Goal: Task Accomplishment & Management: Complete application form

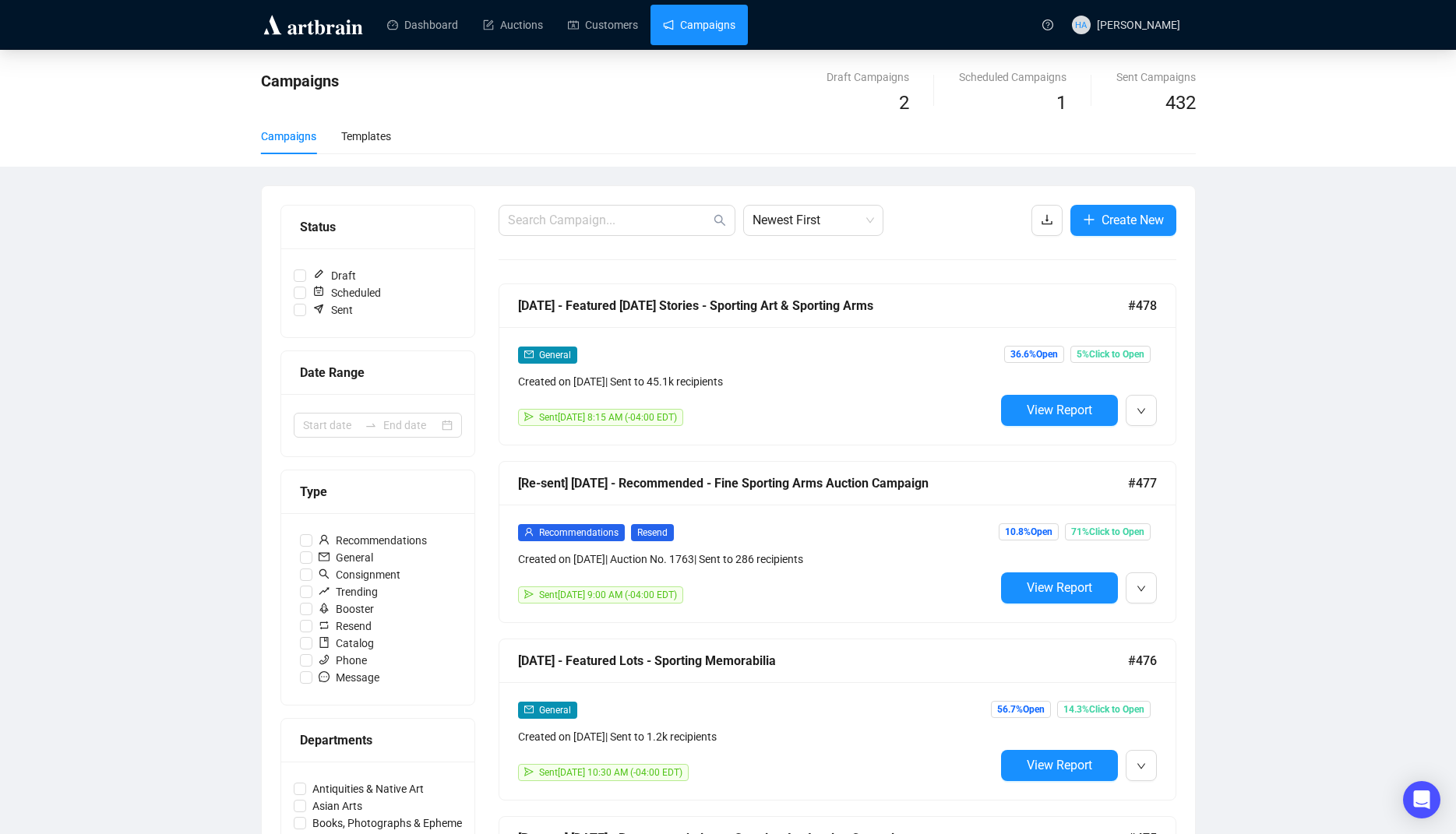
scroll to position [72, 0]
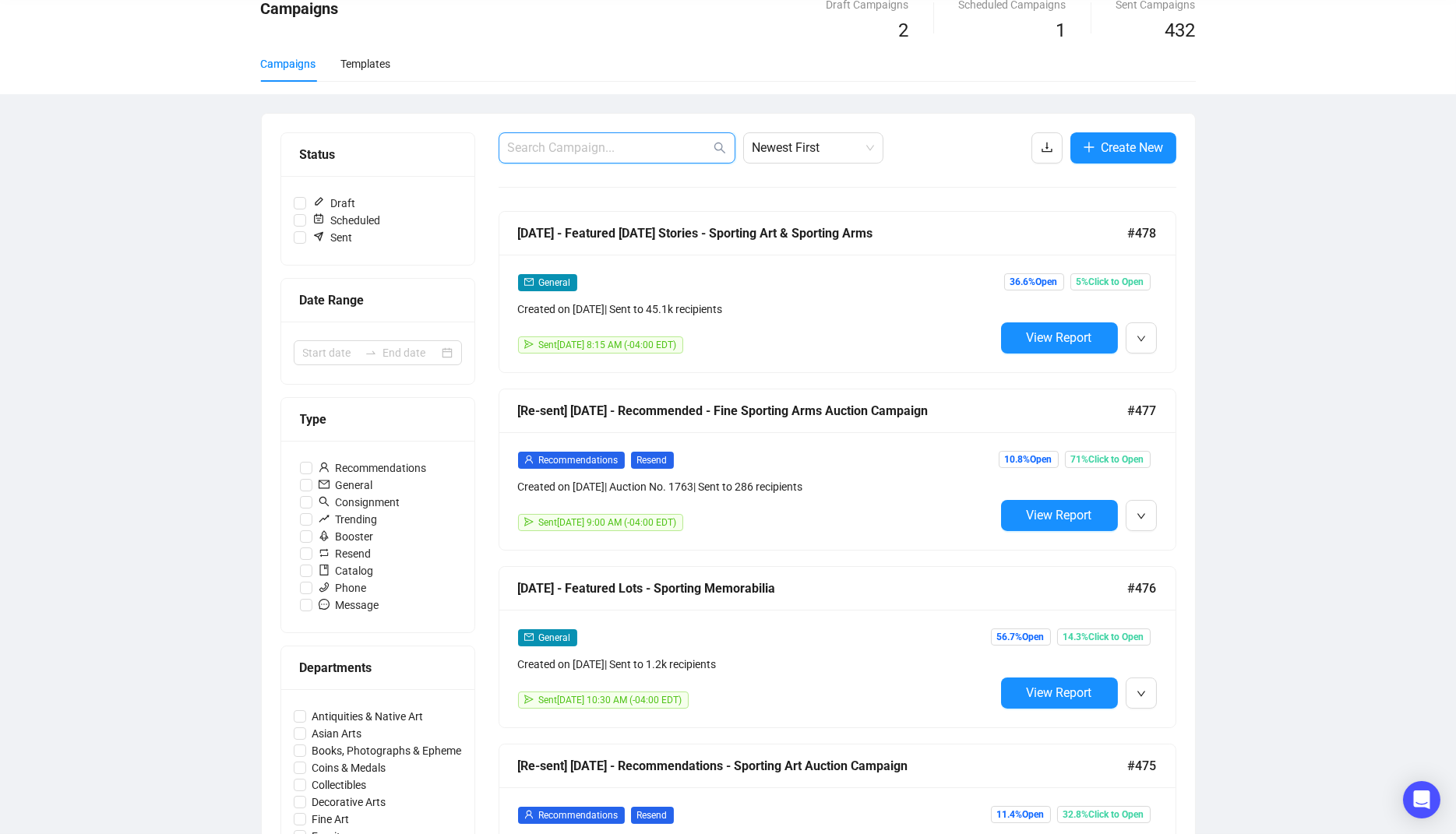
click at [544, 150] on input "text" at bounding box center [609, 148] width 203 height 19
type input "W"
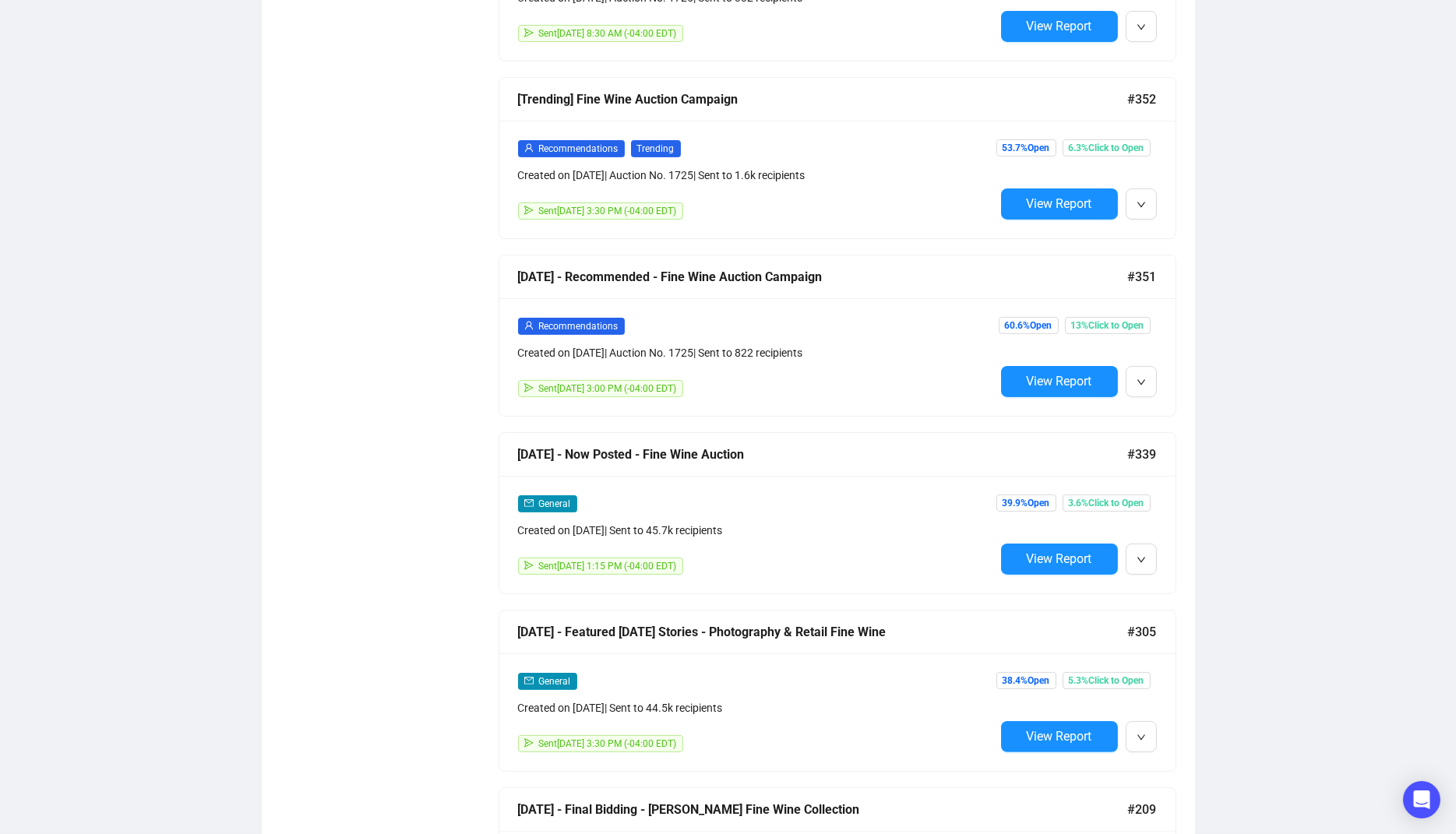
scroll to position [1284, 0]
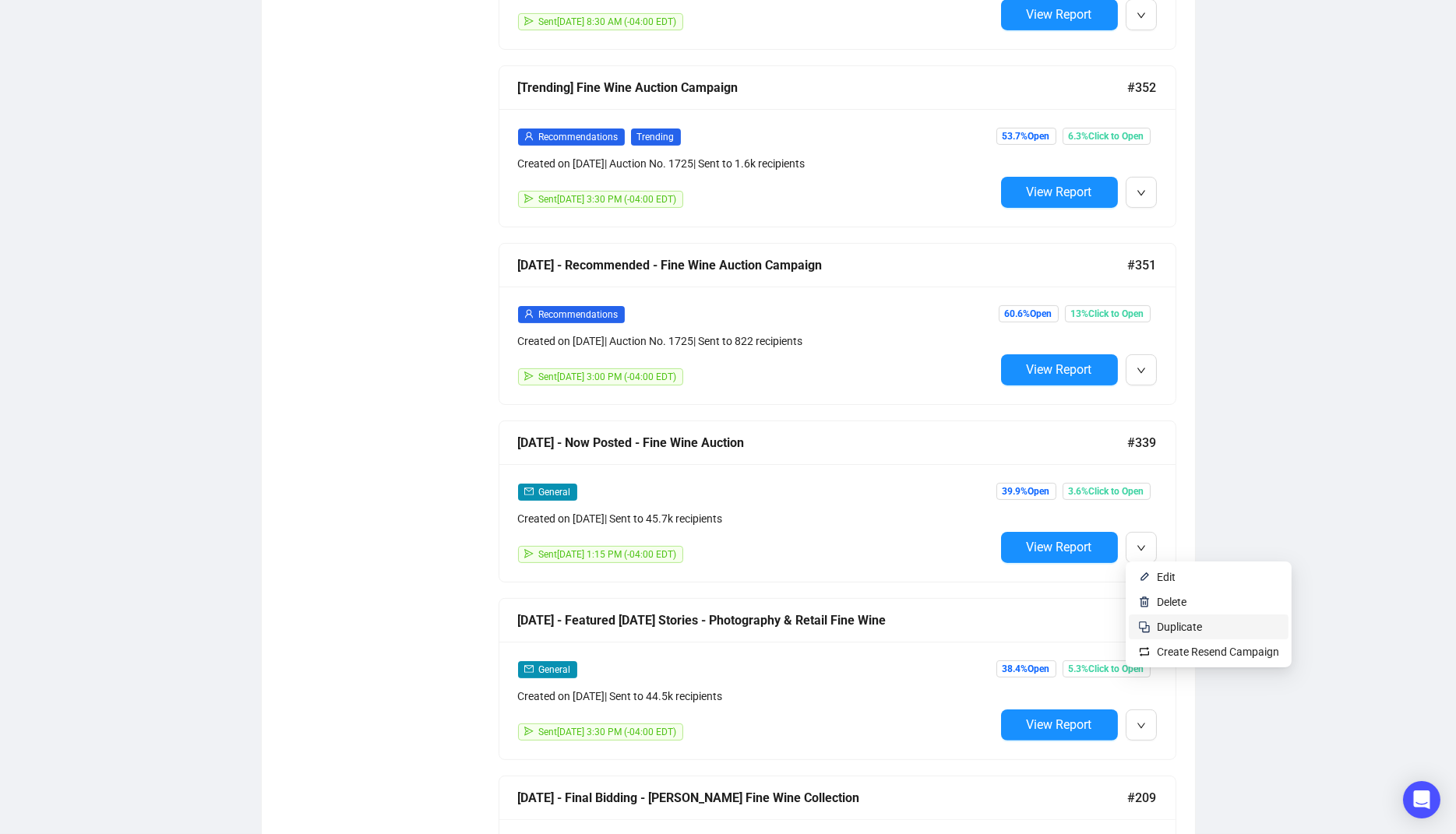
click at [1166, 625] on span "Duplicate" at bounding box center [1180, 626] width 45 height 13
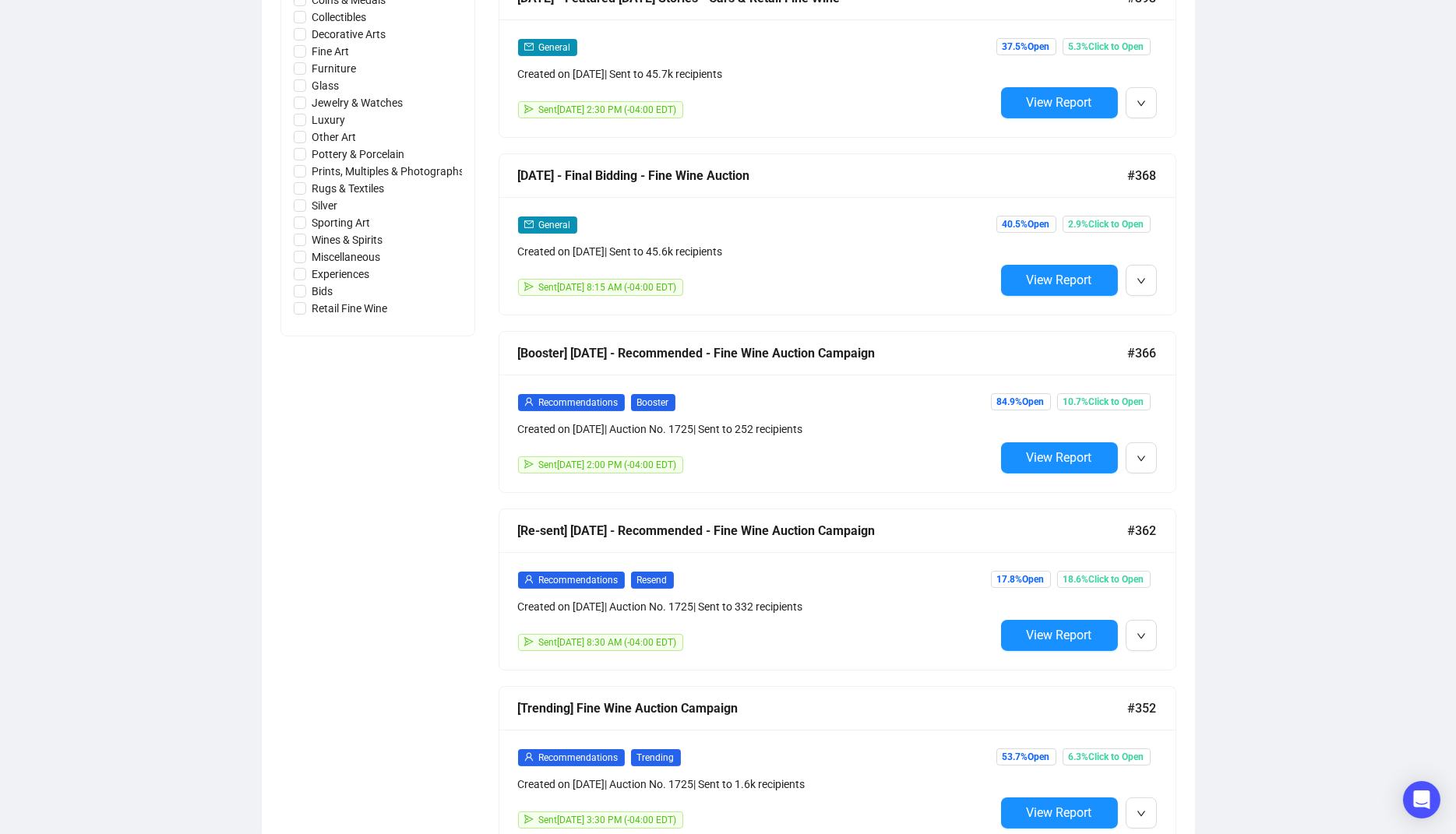
scroll to position [0, 0]
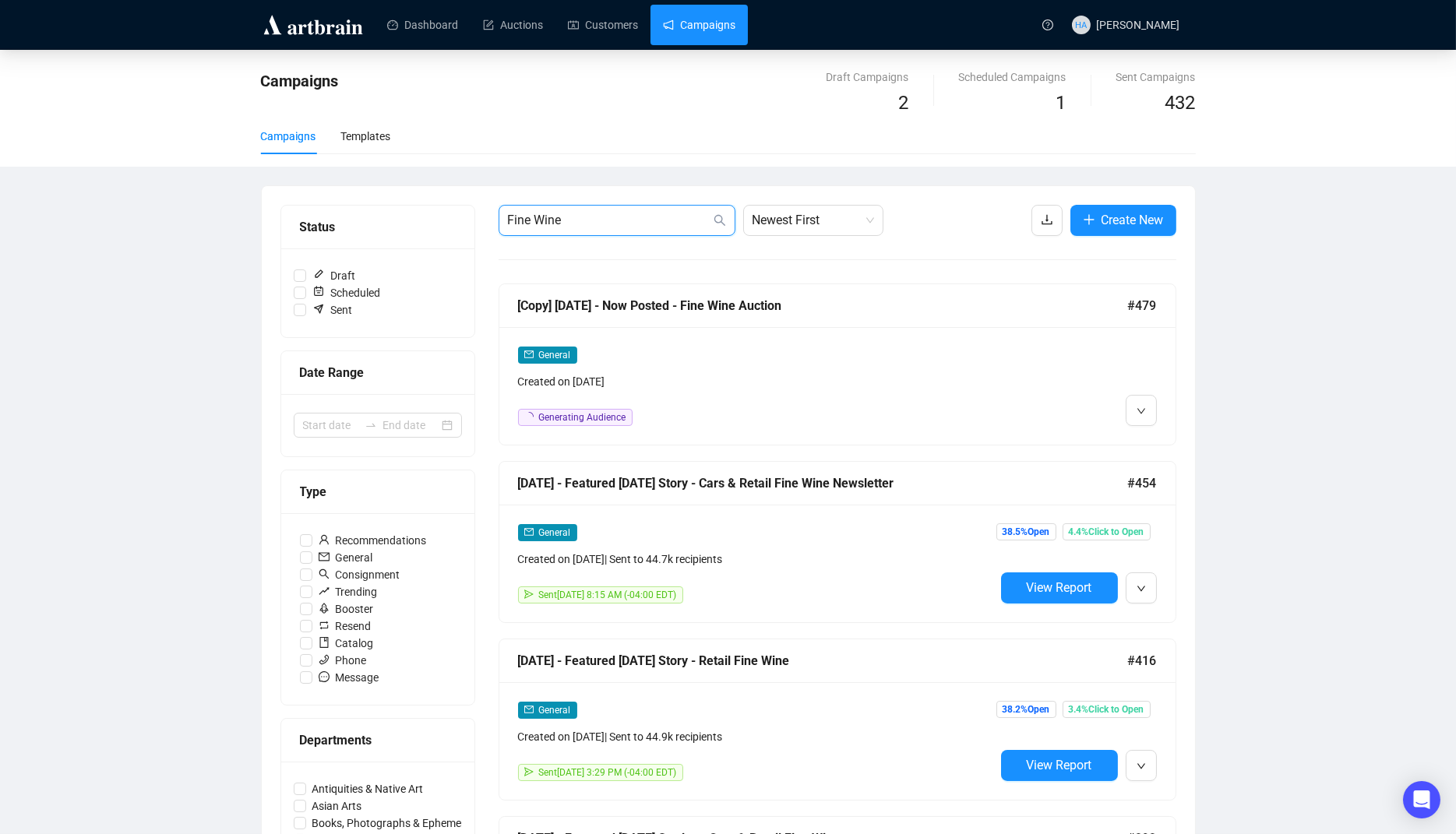
click at [588, 221] on input "Fine Wine" at bounding box center [609, 220] width 203 height 19
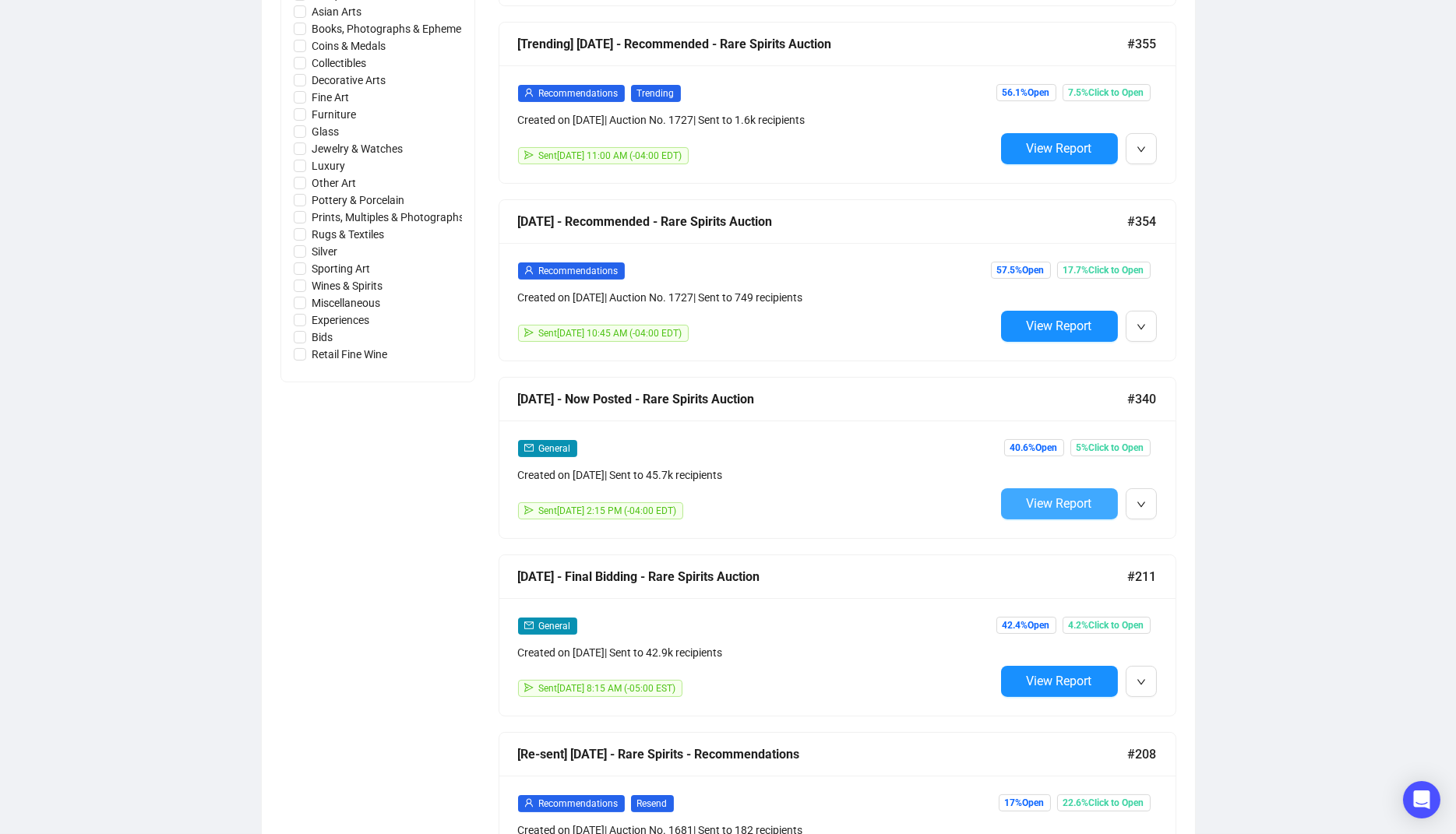
scroll to position [791, 0]
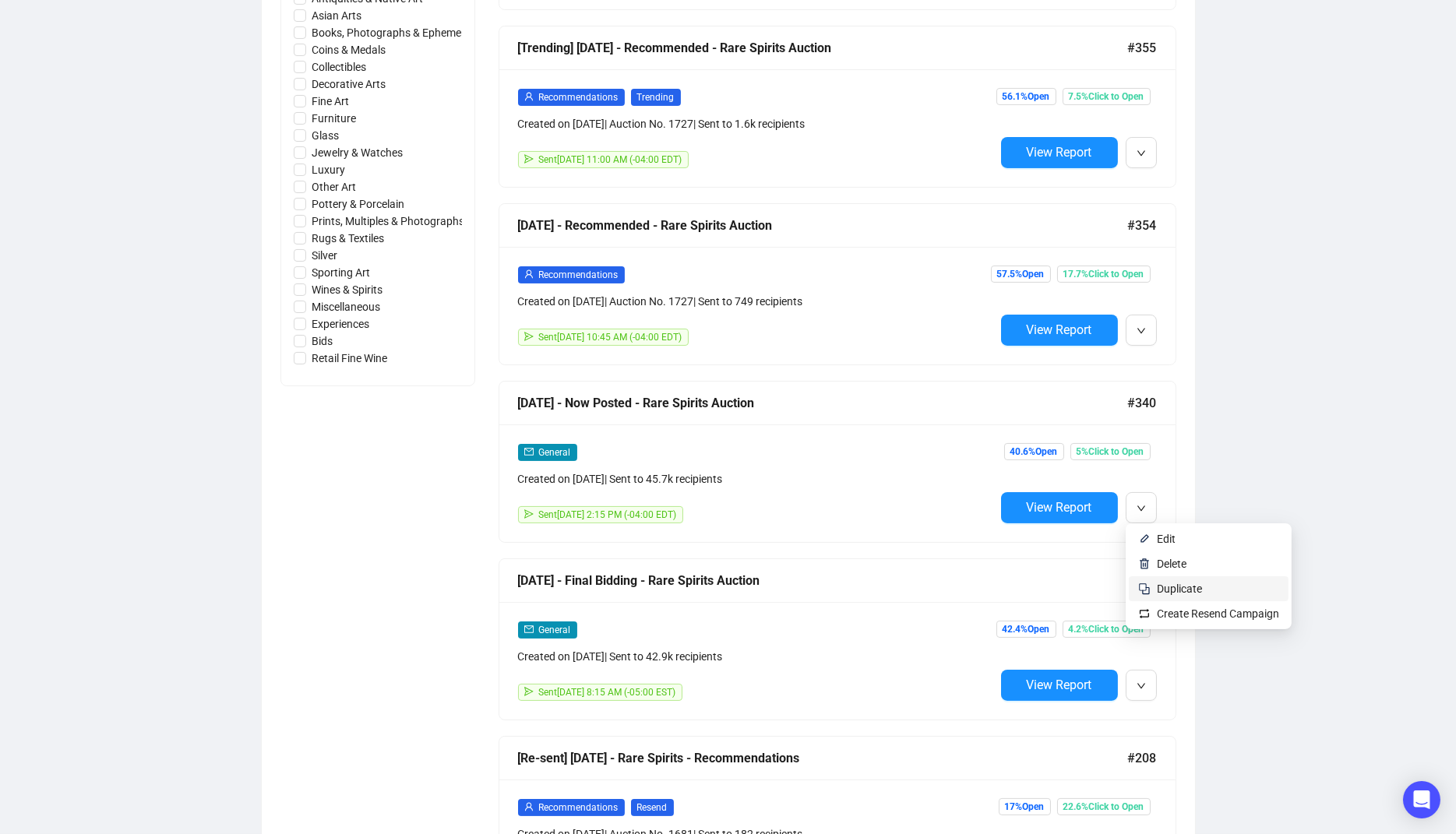
type input "Rare Spirits"
click at [1178, 584] on span "Duplicate" at bounding box center [1180, 588] width 45 height 13
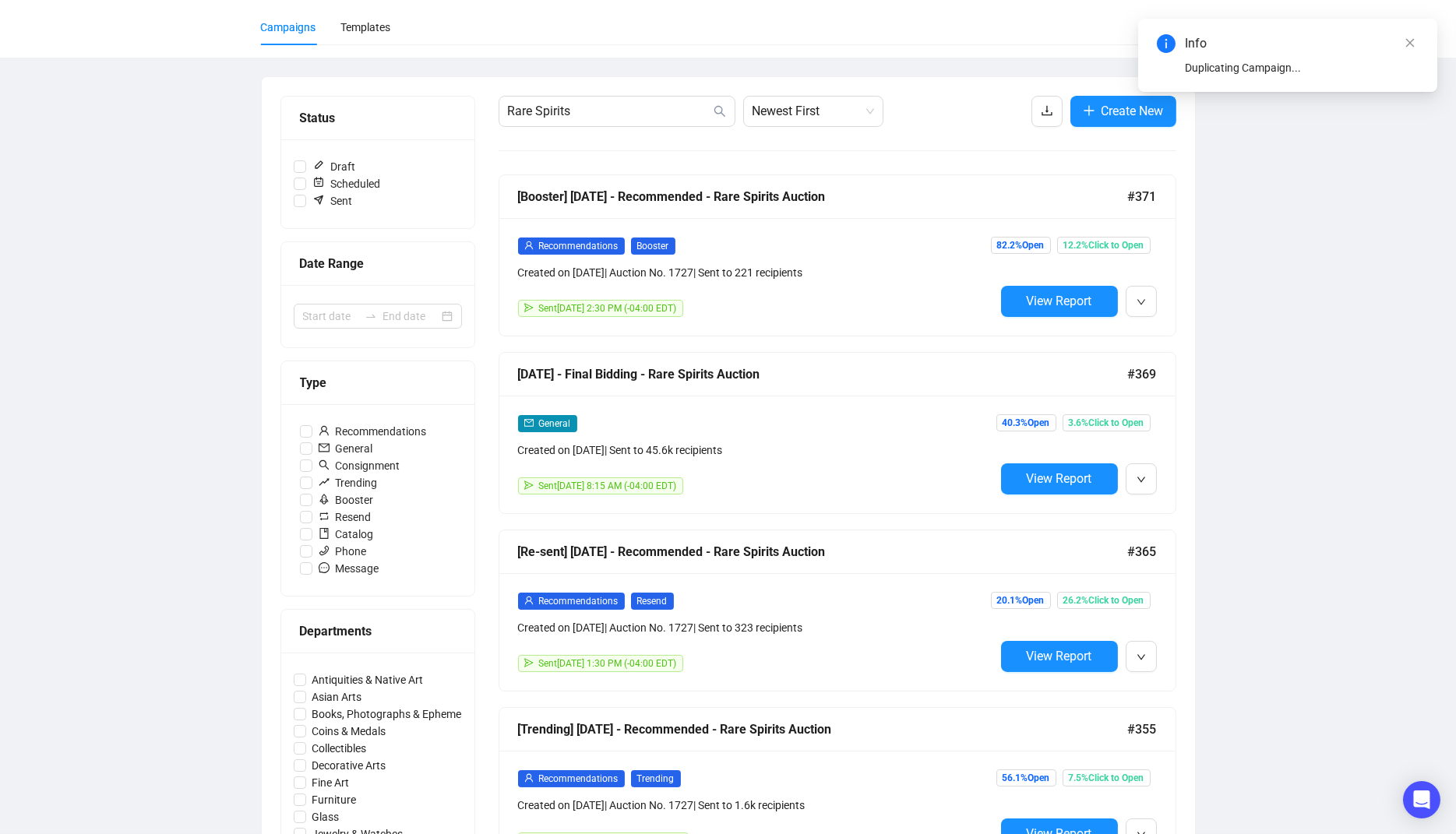
scroll to position [0, 0]
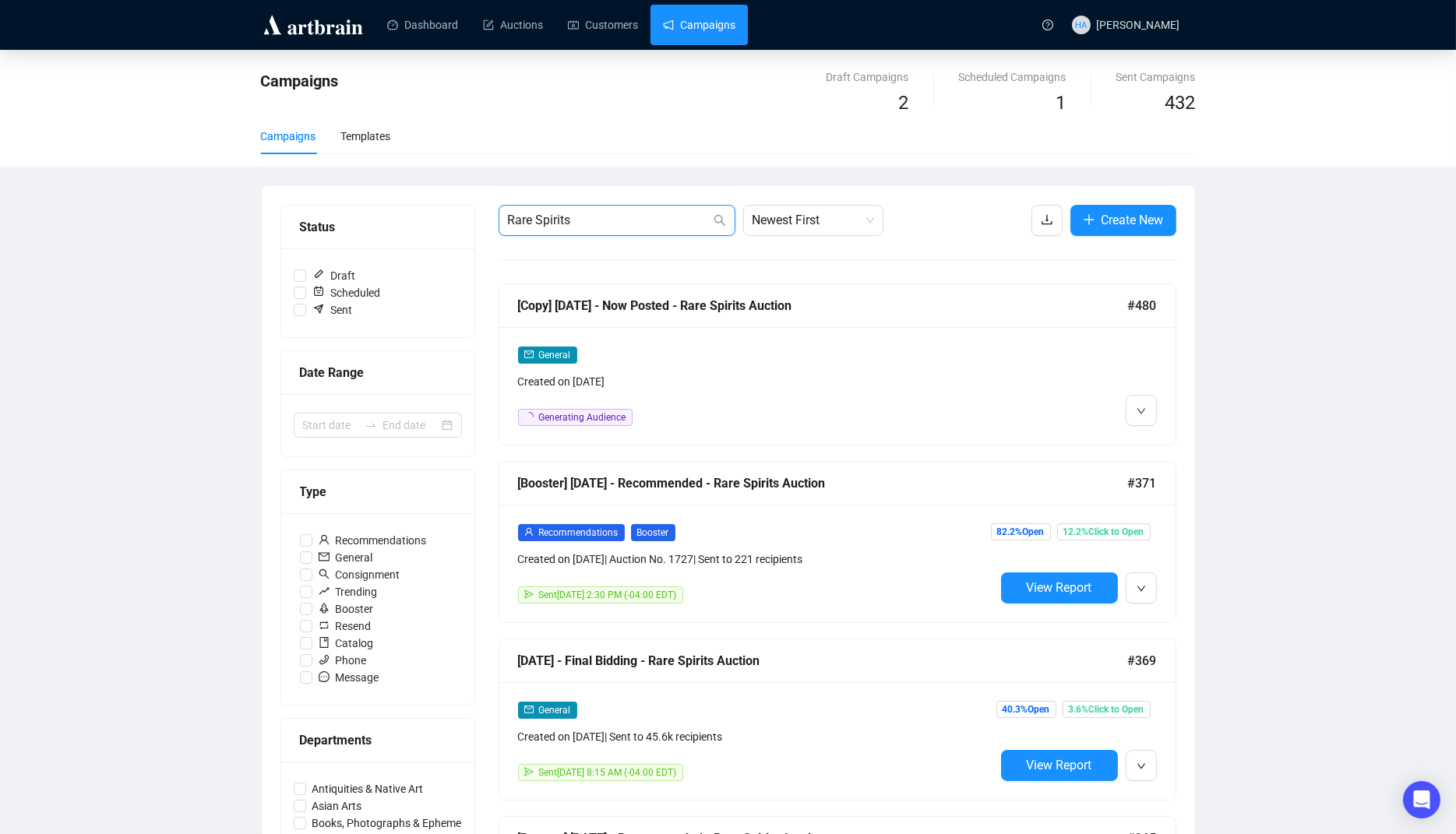
click at [641, 221] on input "Rare Spirits" at bounding box center [609, 220] width 203 height 19
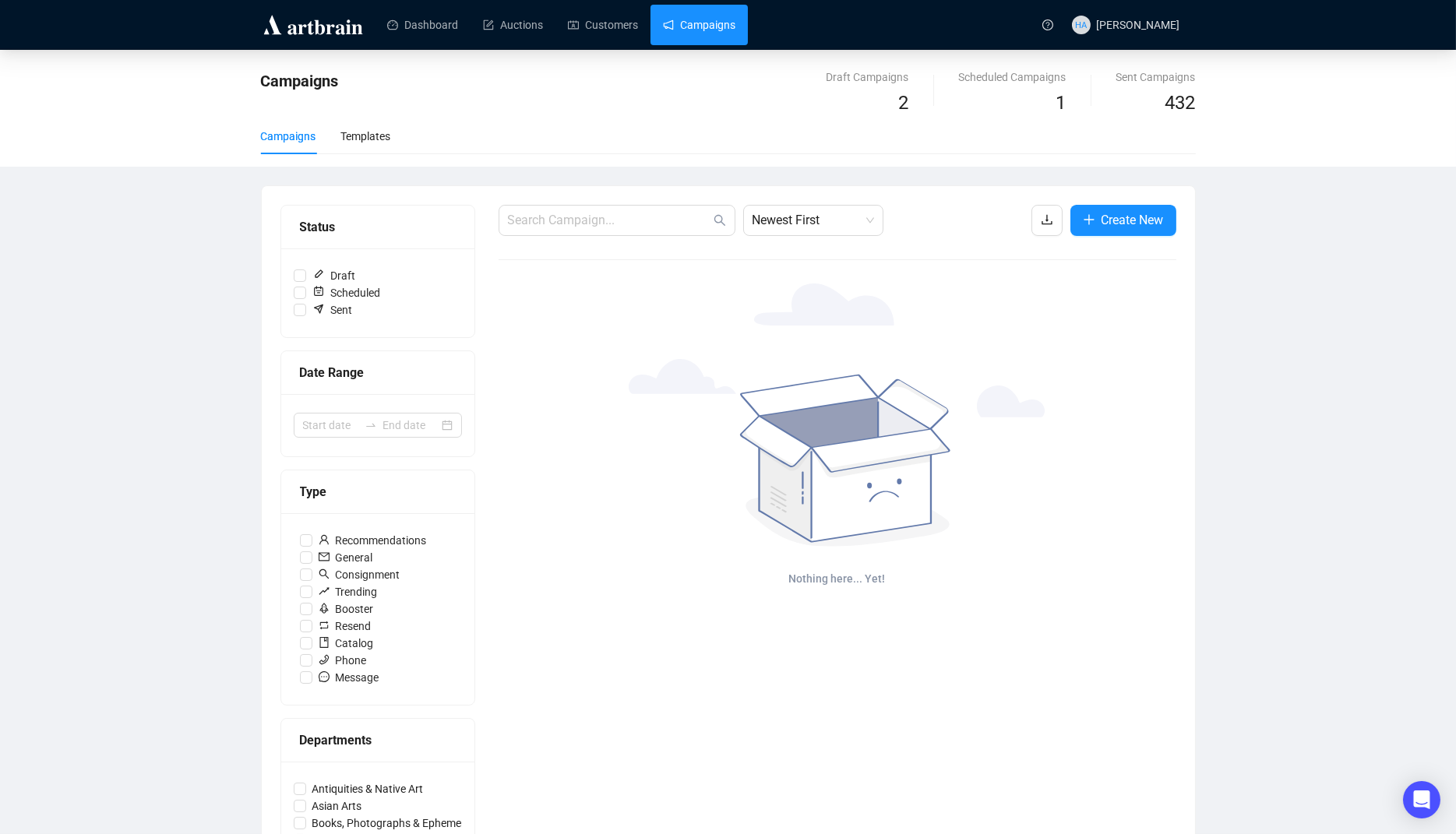
click at [720, 26] on link "Campaigns" at bounding box center [699, 24] width 72 height 40
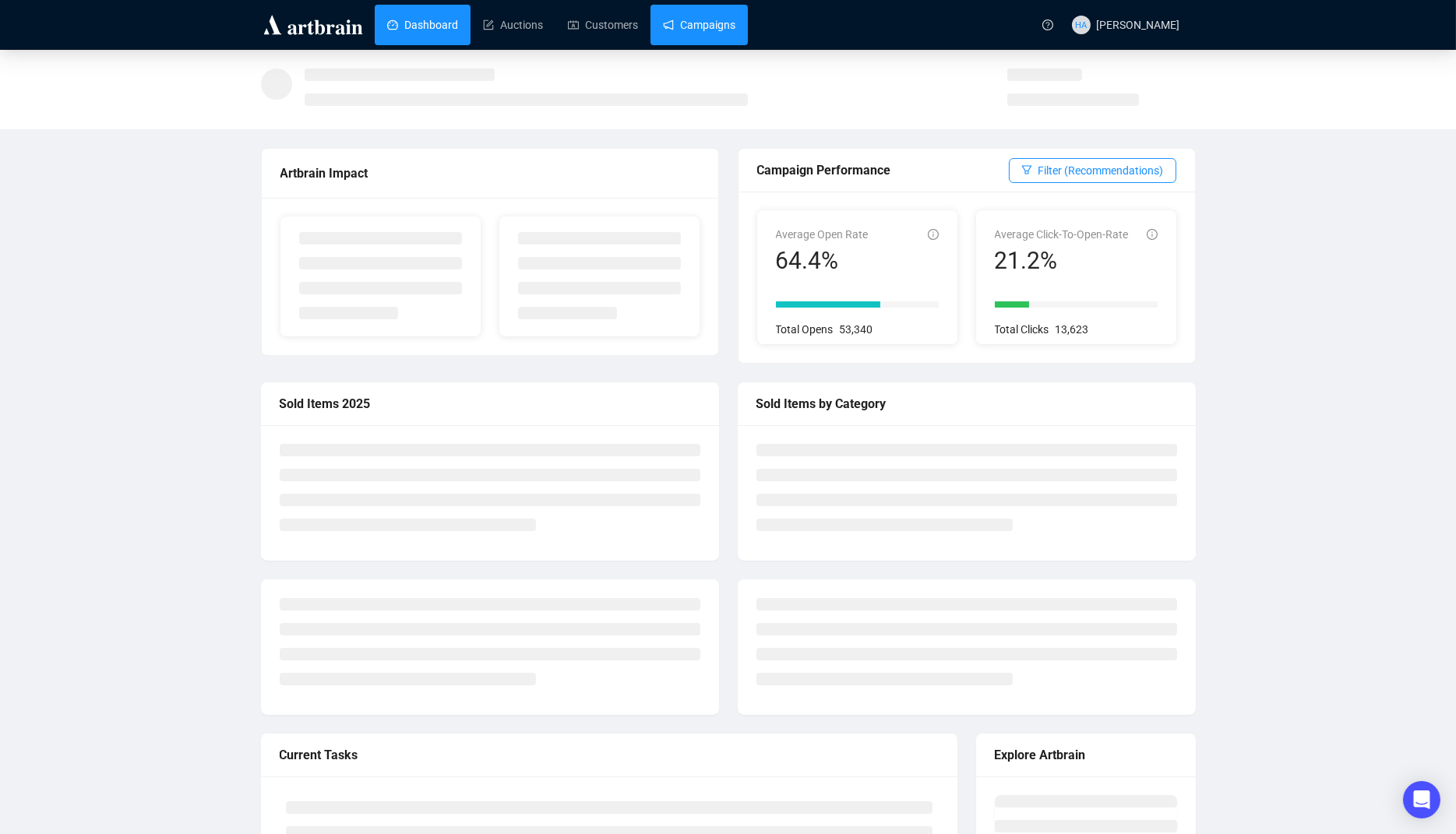
click at [720, 25] on link "Campaigns" at bounding box center [699, 24] width 72 height 40
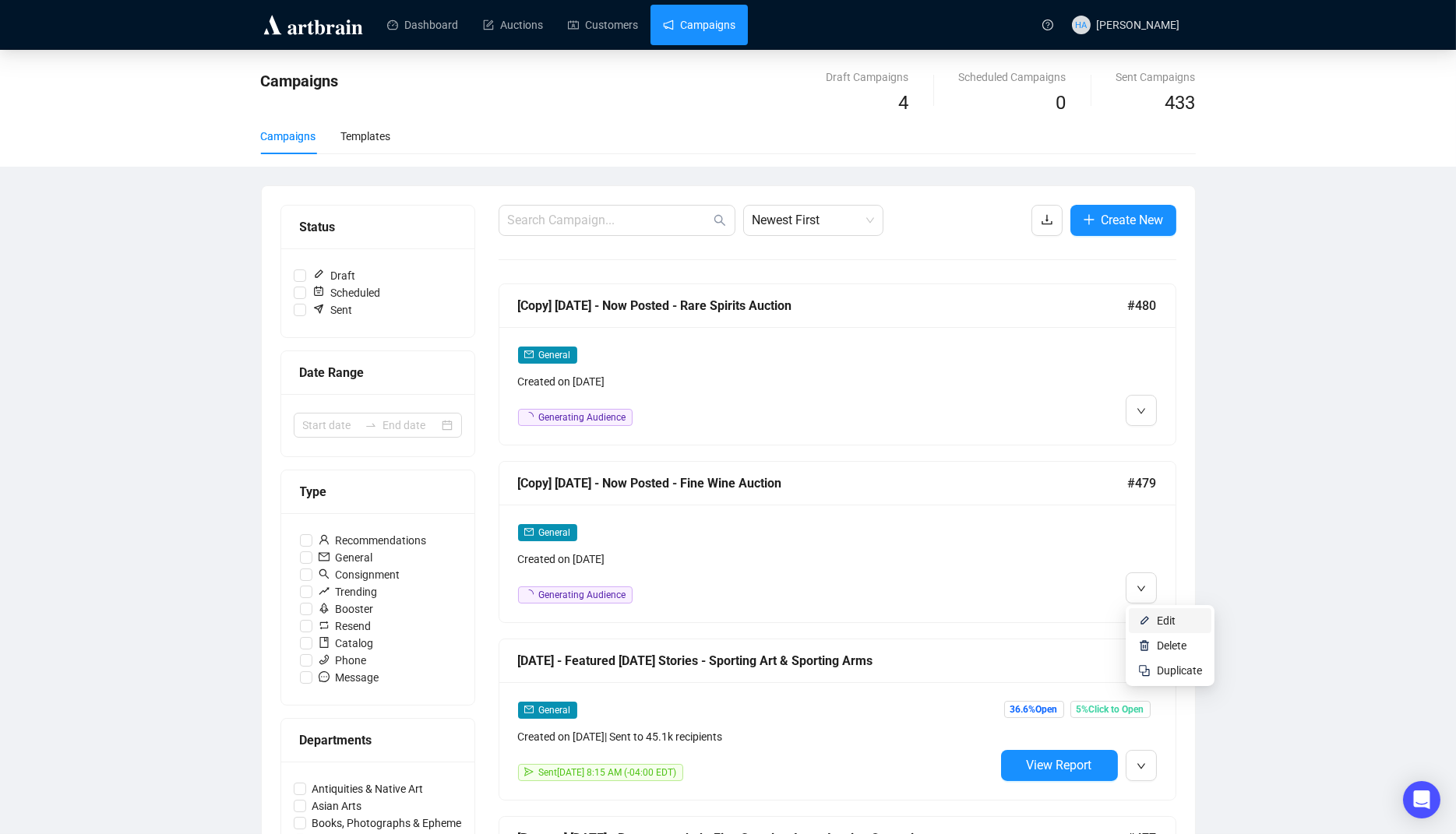
click at [1167, 615] on span "Edit" at bounding box center [1166, 621] width 19 height 13
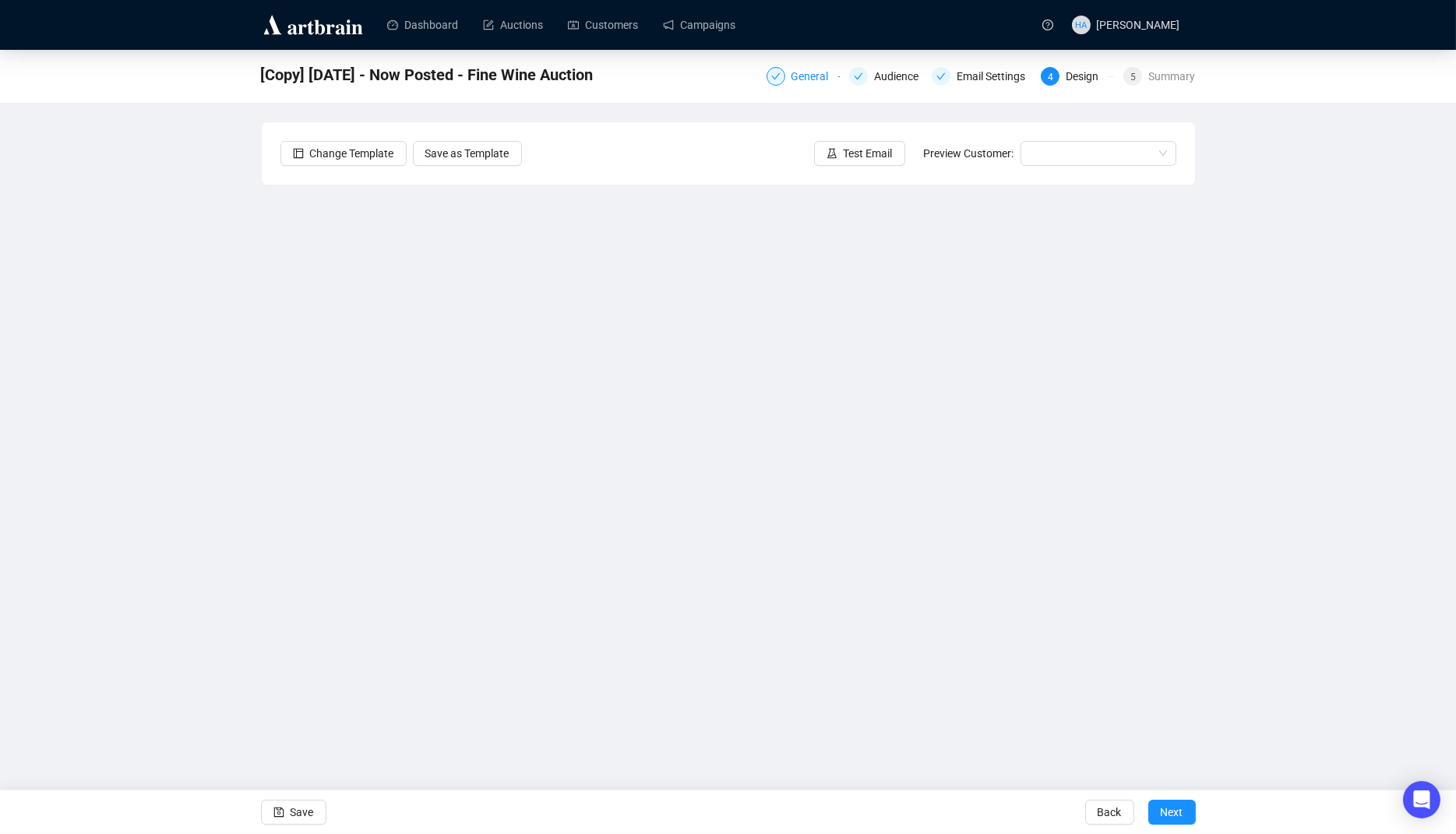
click at [800, 74] on div "General" at bounding box center [816, 75] width 47 height 19
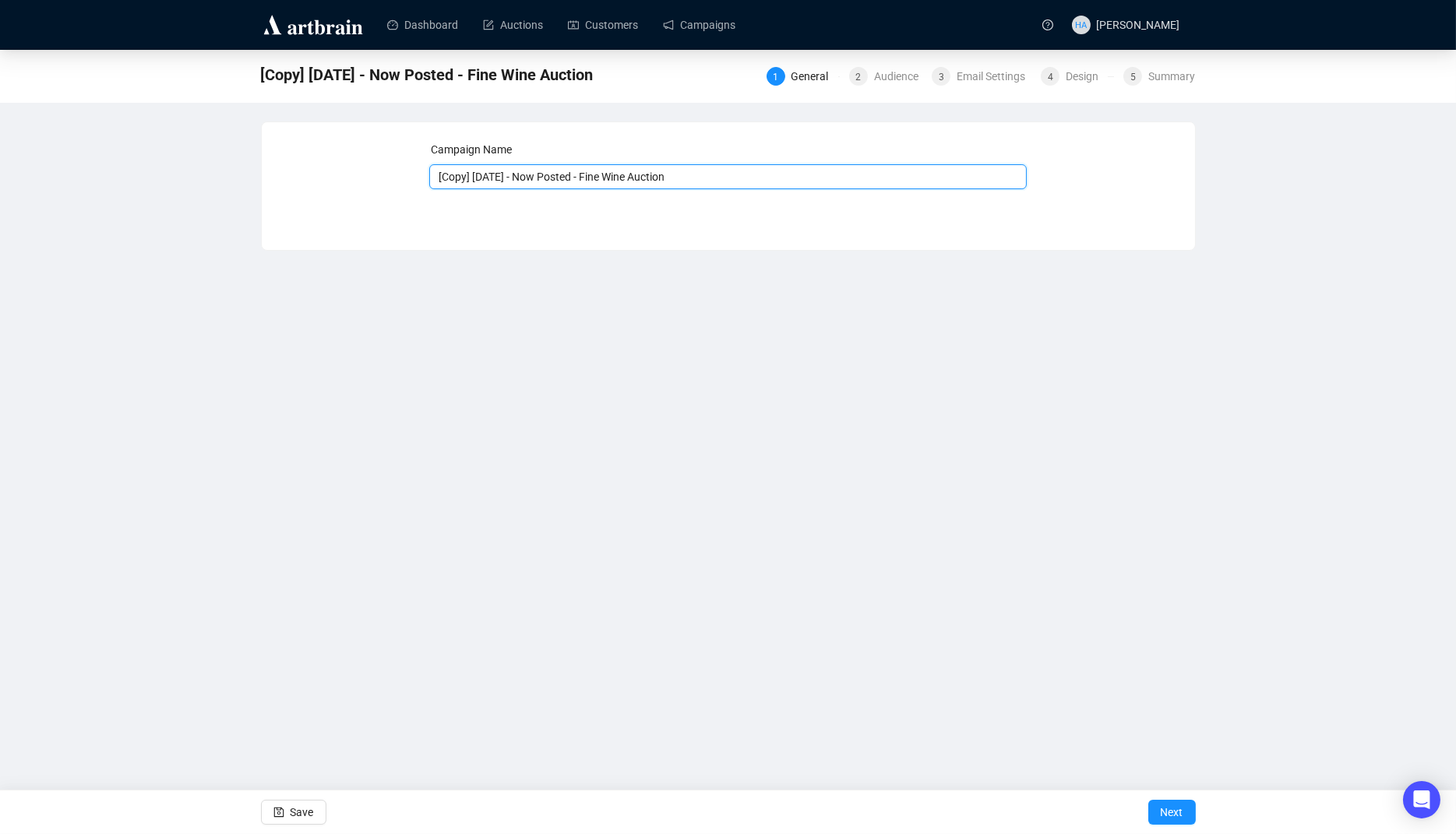
drag, startPoint x: 500, startPoint y: 177, endPoint x: 432, endPoint y: 177, distance: 68.0
click at [432, 177] on input "[Copy] [DATE] - Now Posted - Fine Wine Auction" at bounding box center [728, 176] width 597 height 24
type input "[DATE] - Now Posted - Fine Wine Auction"
click at [1173, 813] on span "Next" at bounding box center [1172, 812] width 23 height 44
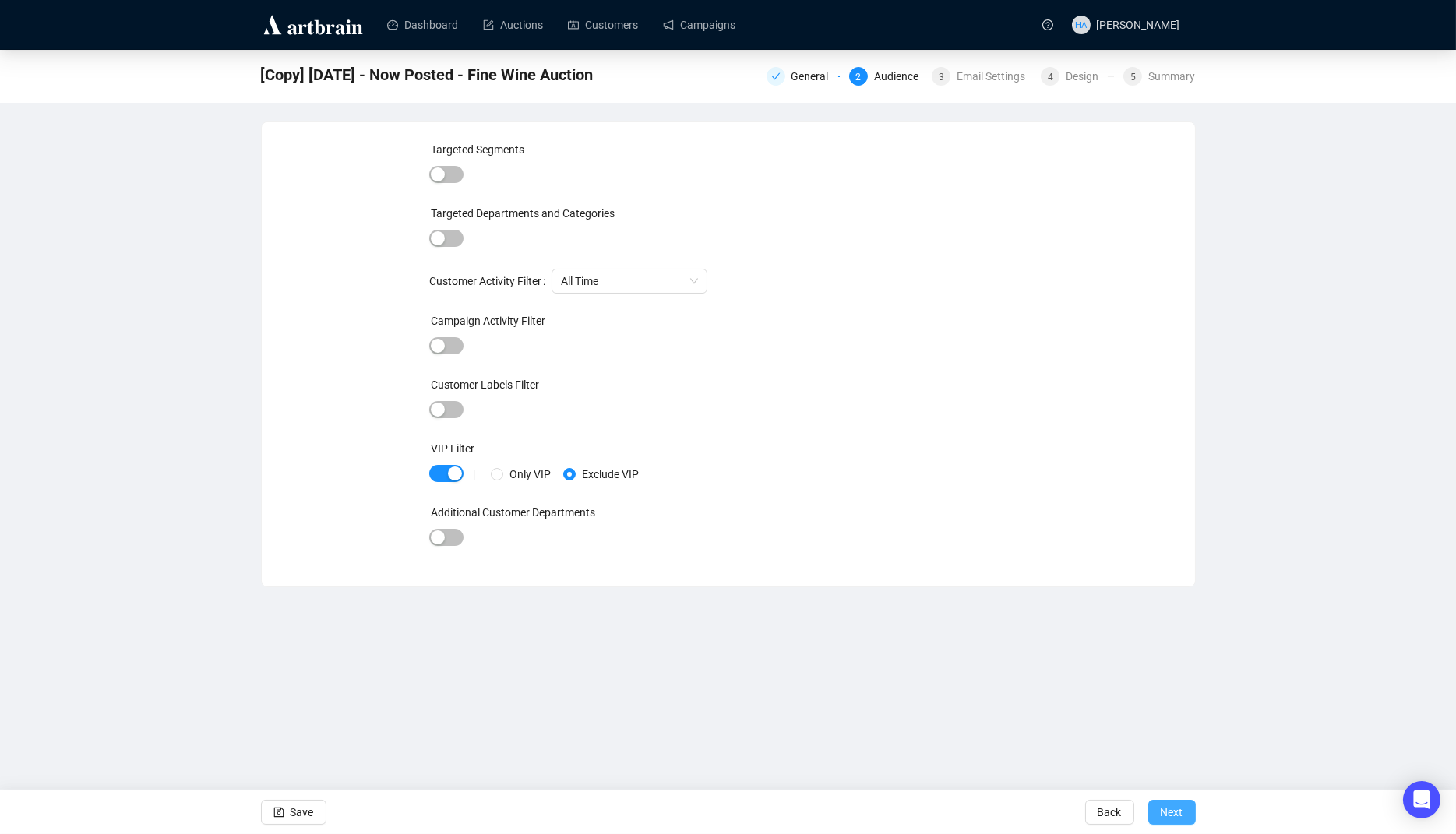
click at [1171, 811] on span "Next" at bounding box center [1172, 812] width 23 height 44
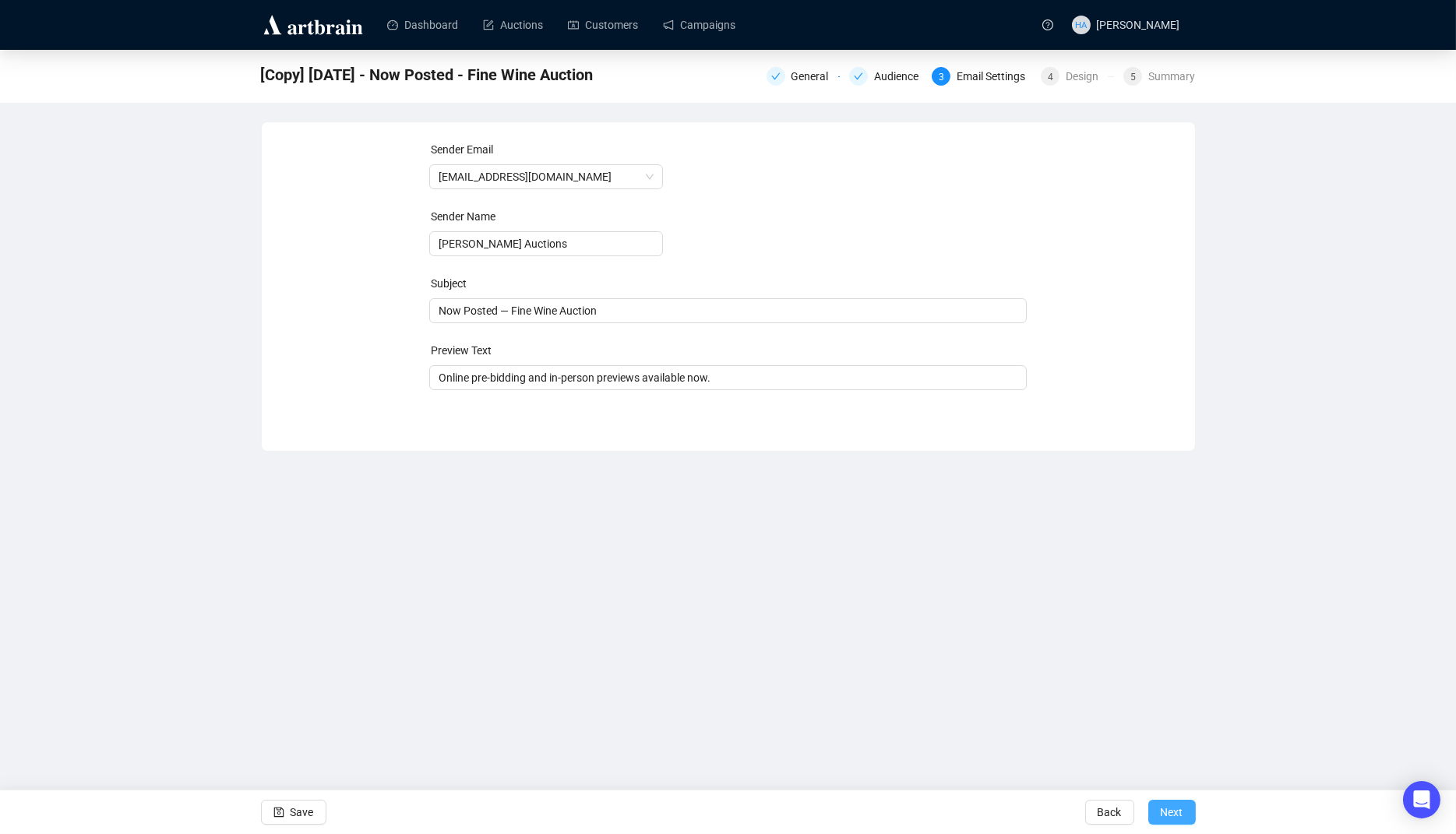
click at [1173, 815] on span "Next" at bounding box center [1172, 812] width 23 height 44
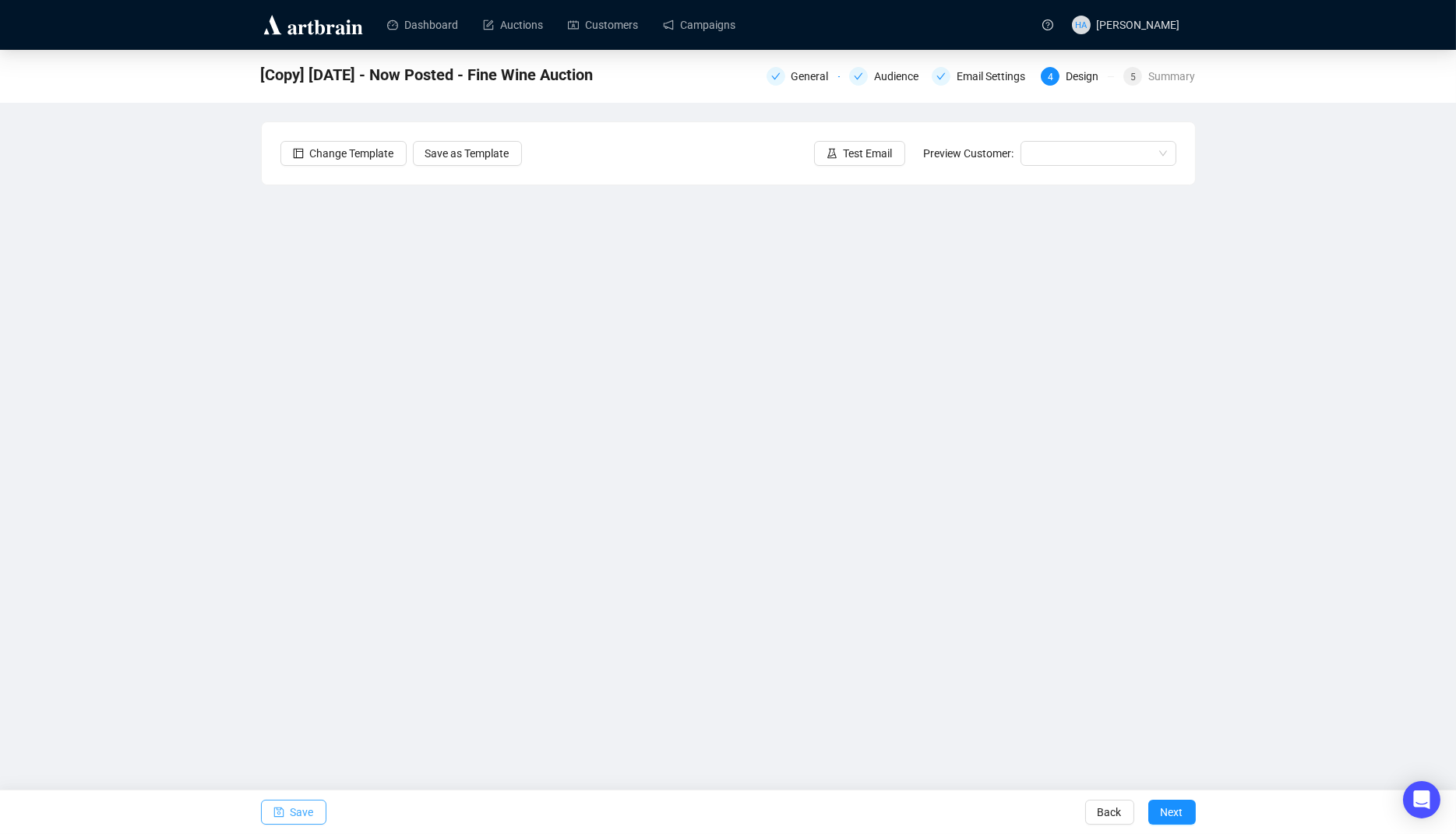
click at [306, 812] on span "Save" at bounding box center [303, 812] width 23 height 44
click at [711, 23] on link "Campaigns" at bounding box center [699, 24] width 72 height 40
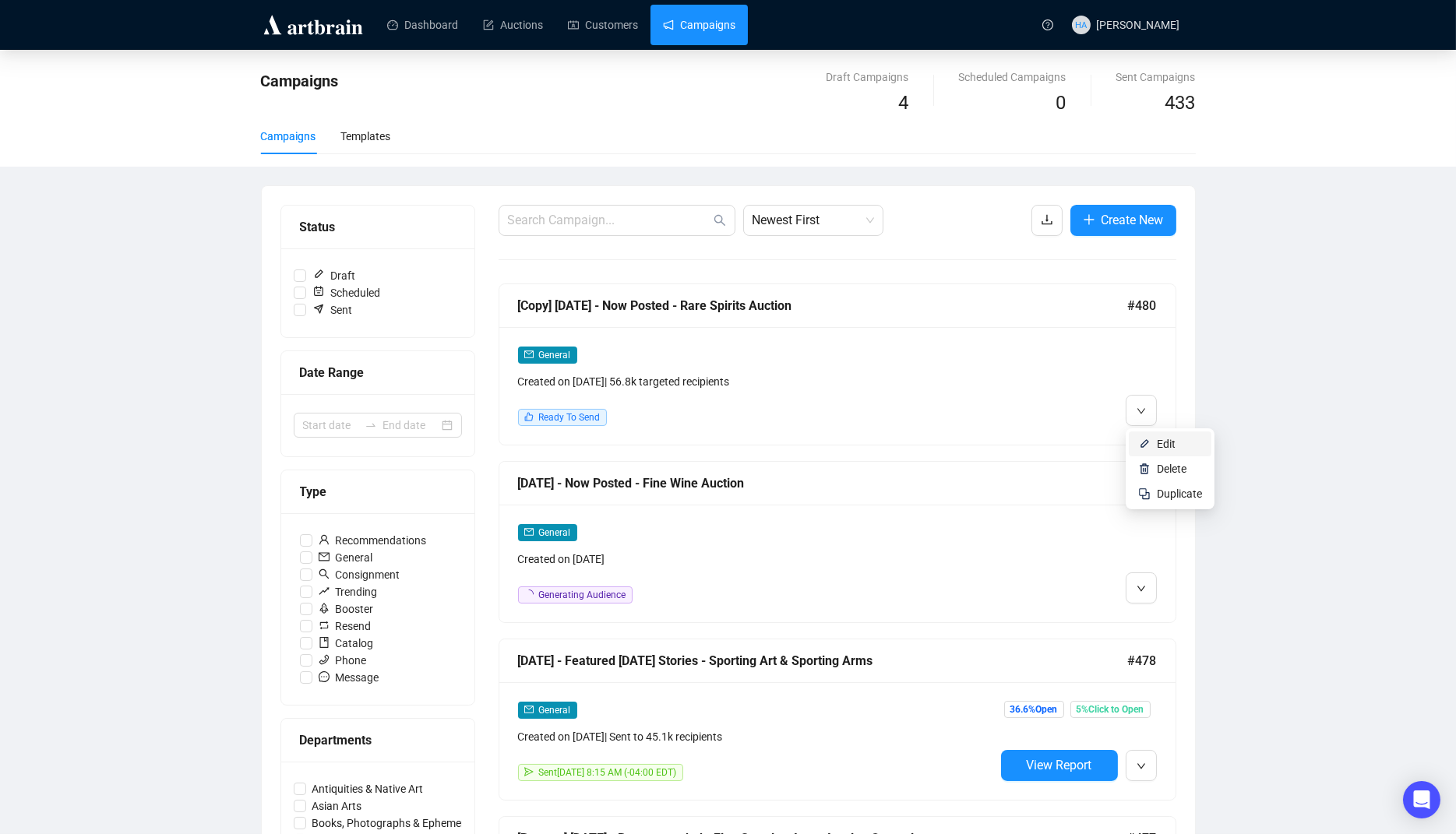
click at [1150, 438] on img at bounding box center [1145, 443] width 13 height 13
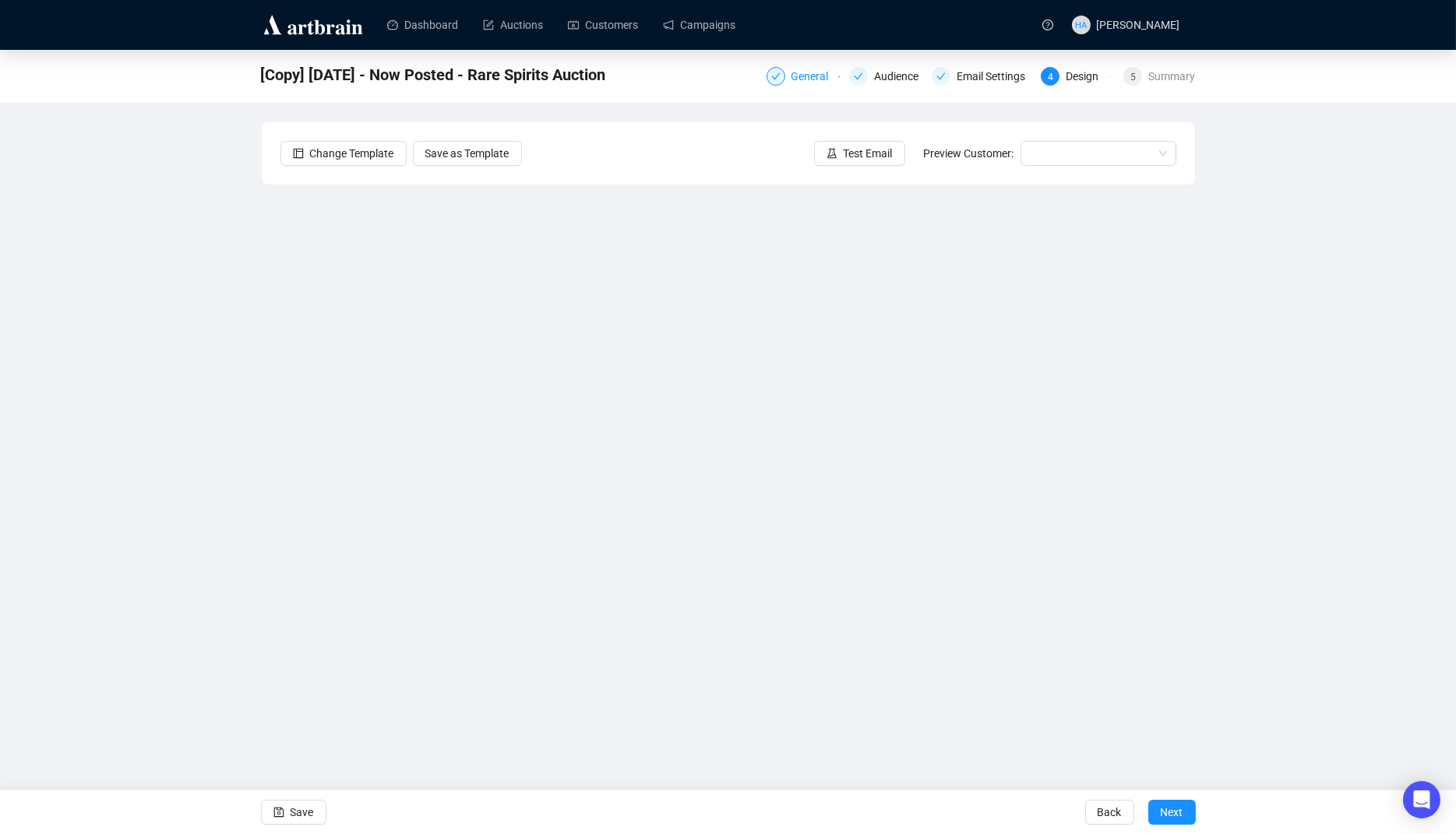
click at [802, 72] on div "General" at bounding box center [816, 75] width 47 height 19
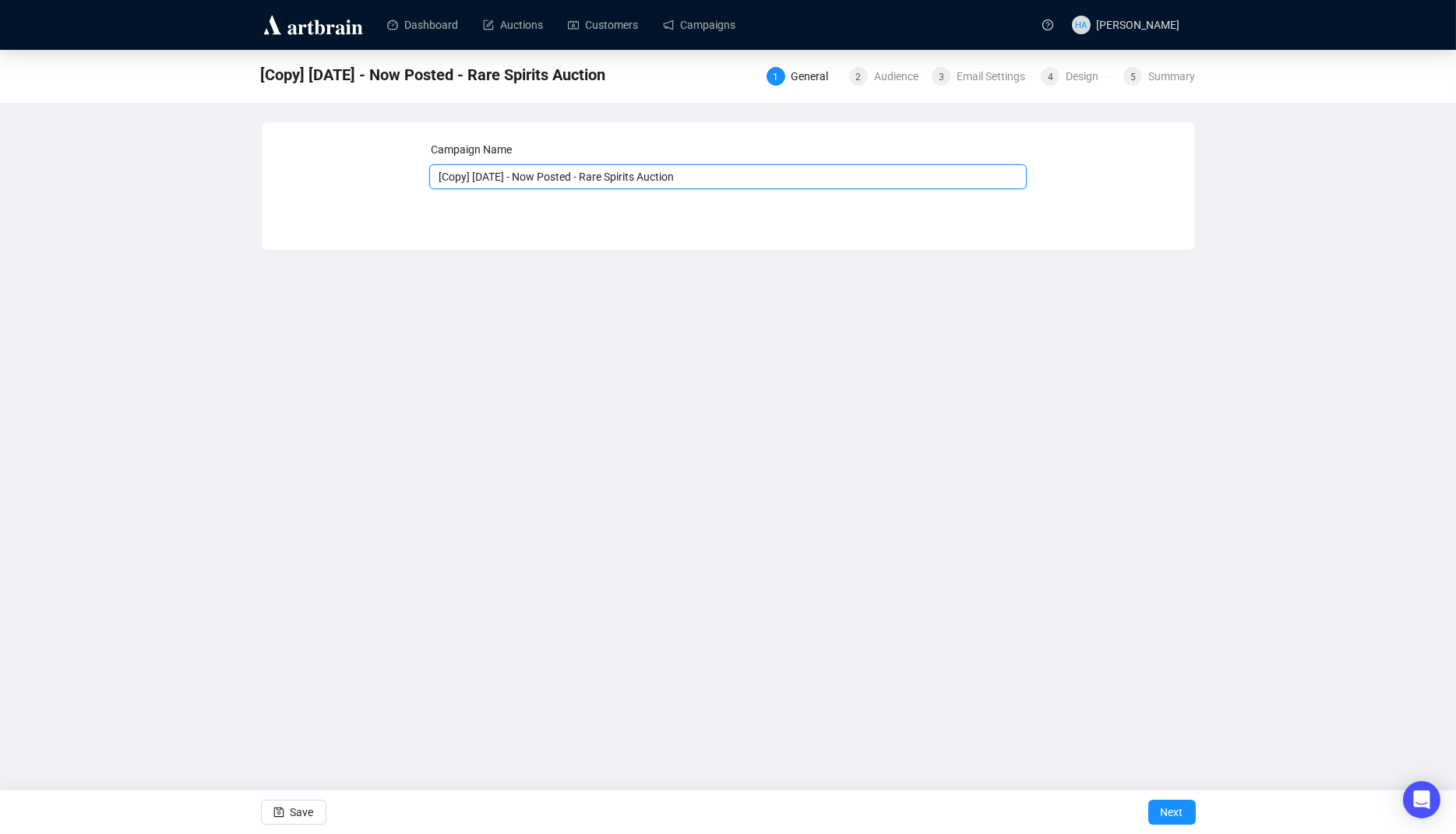
drag, startPoint x: 497, startPoint y: 181, endPoint x: 432, endPoint y: 181, distance: 65.0
click at [432, 181] on input "[Copy] [DATE] - Now Posted - Rare Spirits Auction" at bounding box center [728, 176] width 597 height 24
type input "[DATE] - Now Posted - Rare Spirits Auction"
click at [1166, 814] on span "Next" at bounding box center [1172, 812] width 23 height 44
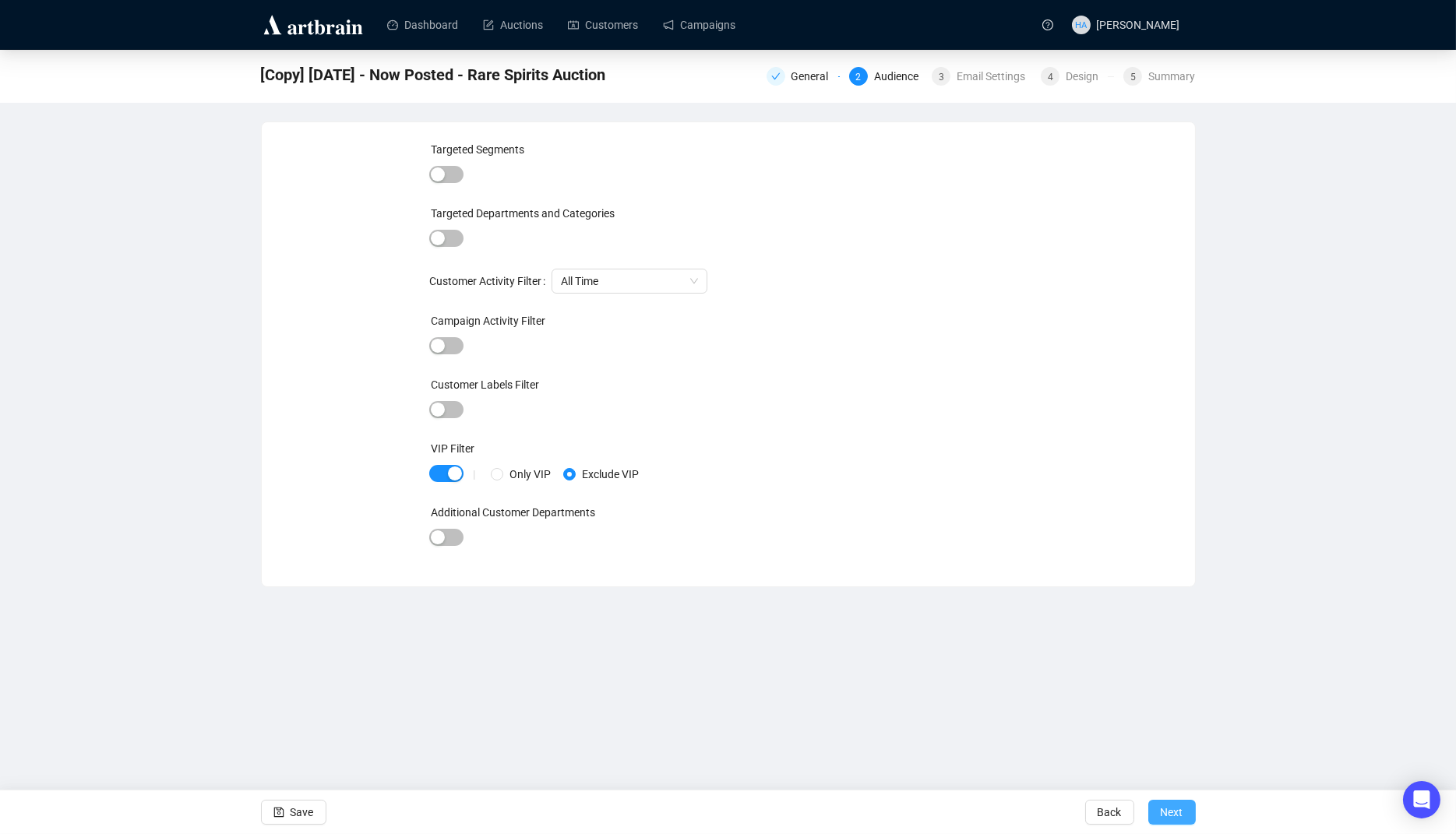
click at [1170, 806] on span "Next" at bounding box center [1172, 812] width 23 height 44
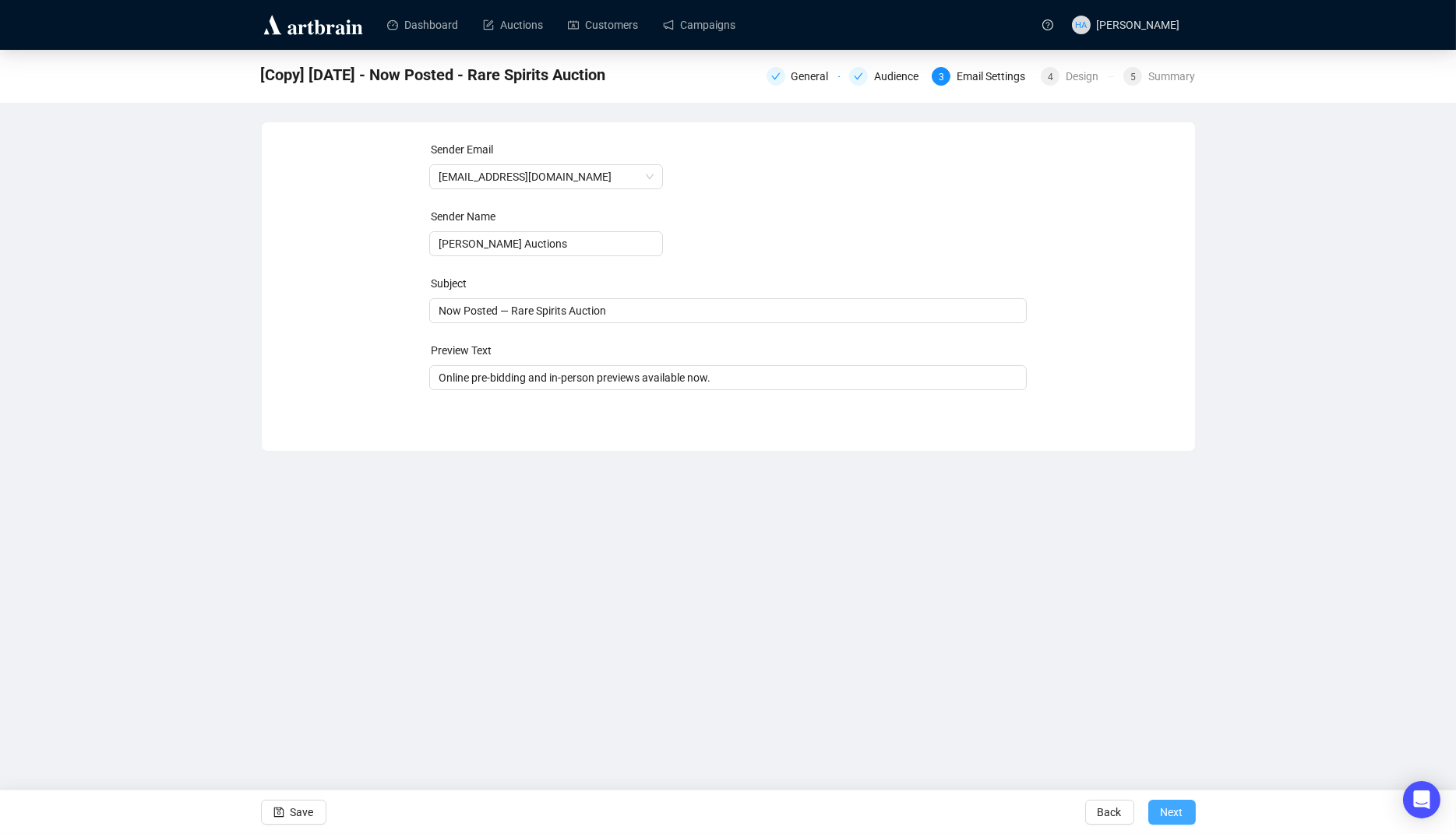
click at [1165, 806] on span "Next" at bounding box center [1172, 812] width 23 height 44
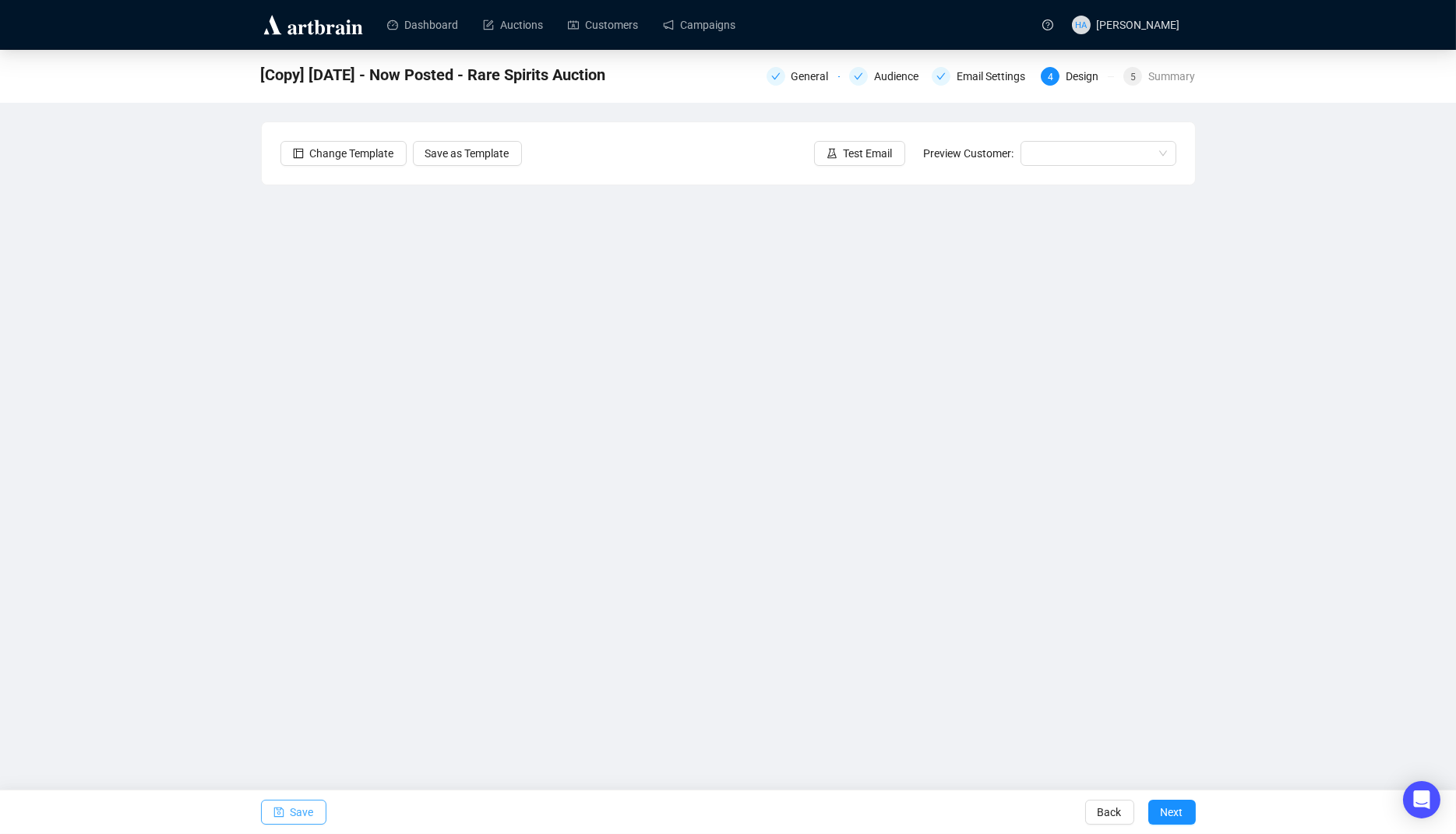
drag, startPoint x: 305, startPoint y: 810, endPoint x: 329, endPoint y: 788, distance: 32.6
click at [305, 810] on span "Save" at bounding box center [303, 812] width 23 height 44
drag, startPoint x: 311, startPoint y: 822, endPoint x: 342, endPoint y: 776, distance: 55.5
click at [311, 821] on span "Save" at bounding box center [303, 812] width 23 height 44
click at [709, 24] on link "Campaigns" at bounding box center [699, 24] width 72 height 40
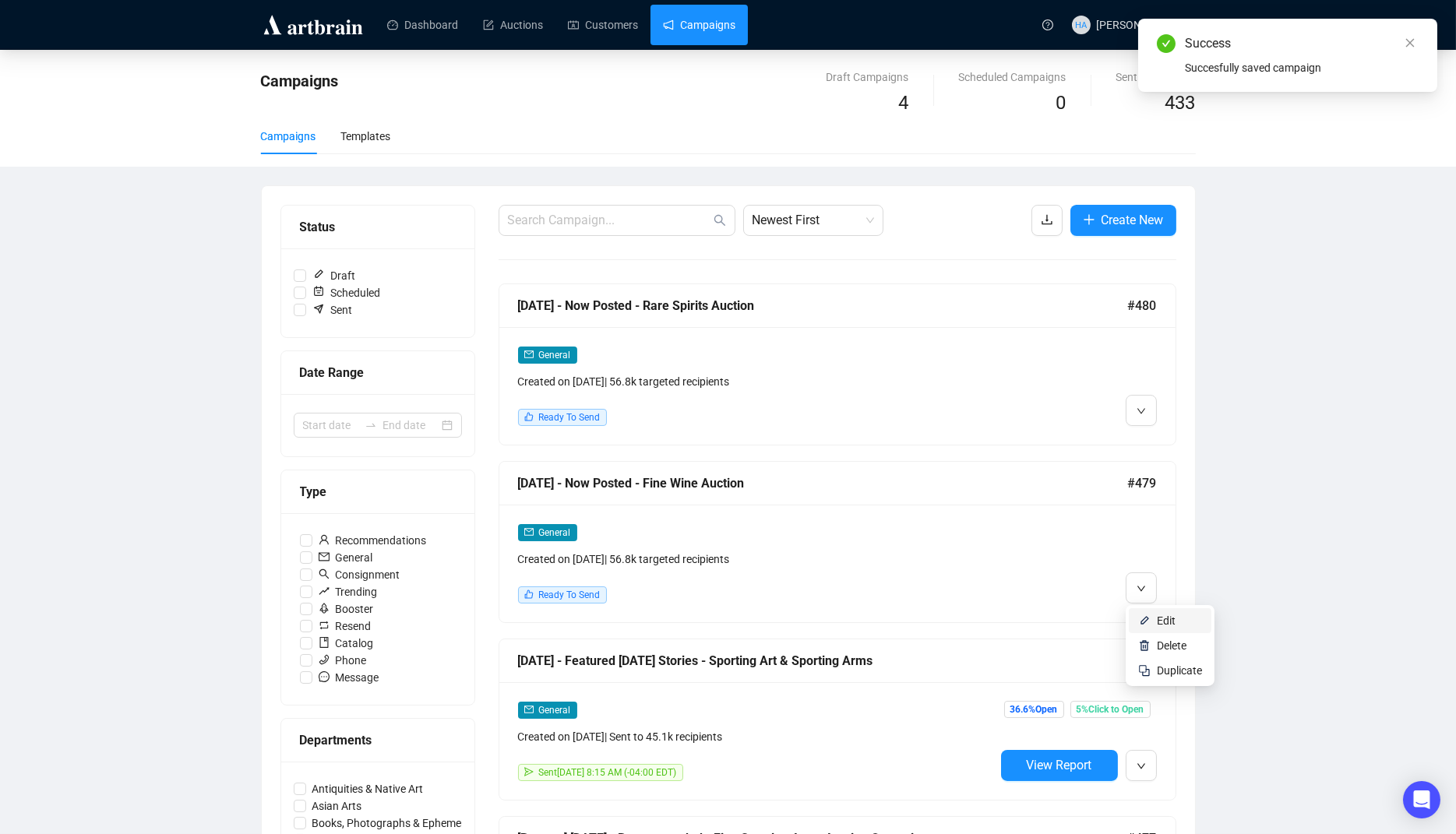
click at [1154, 621] on li "Edit" at bounding box center [1170, 621] width 82 height 24
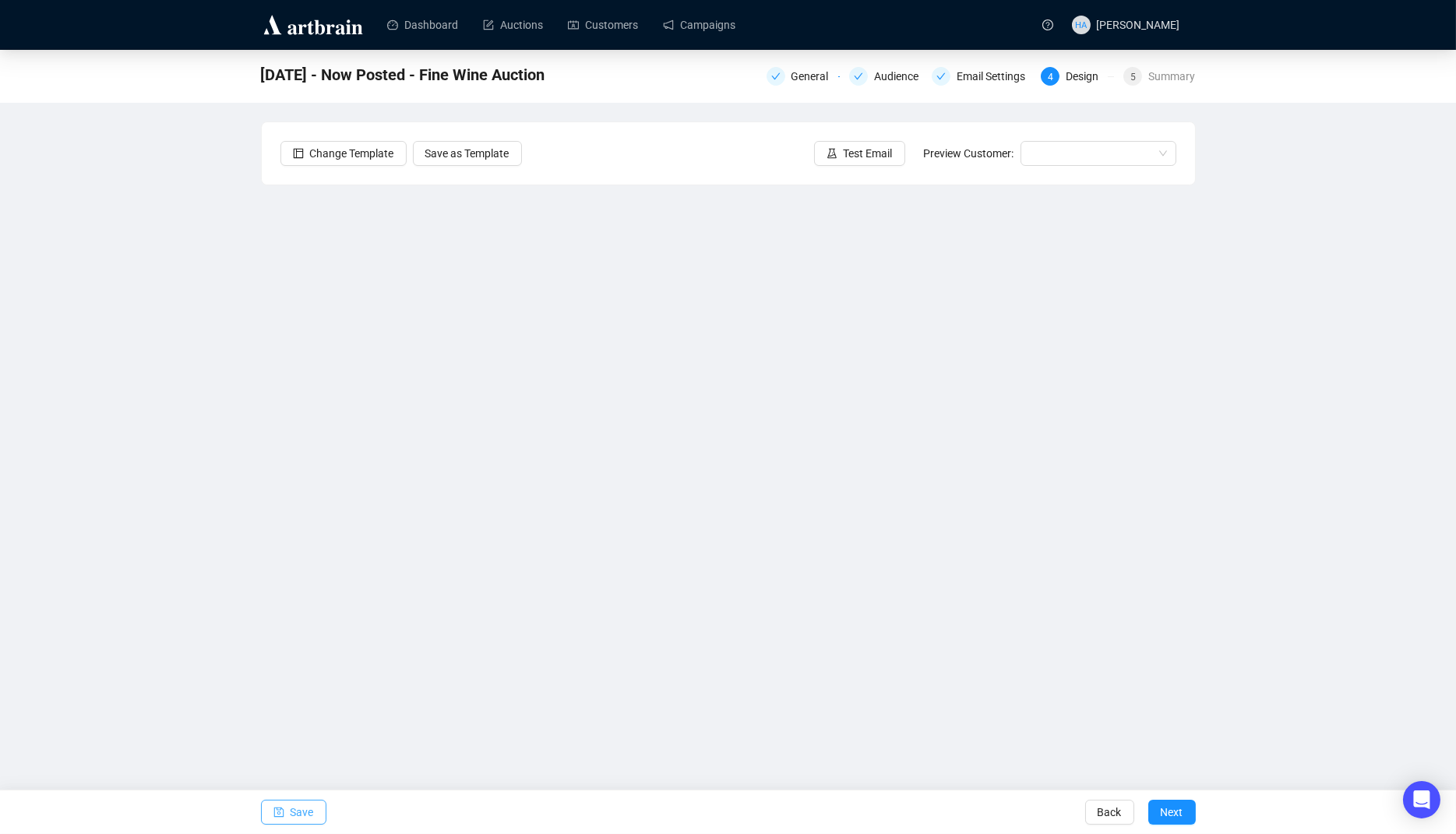
drag, startPoint x: 306, startPoint y: 819, endPoint x: 313, endPoint y: 811, distance: 10.6
click at [306, 819] on span "Save" at bounding box center [303, 812] width 23 height 44
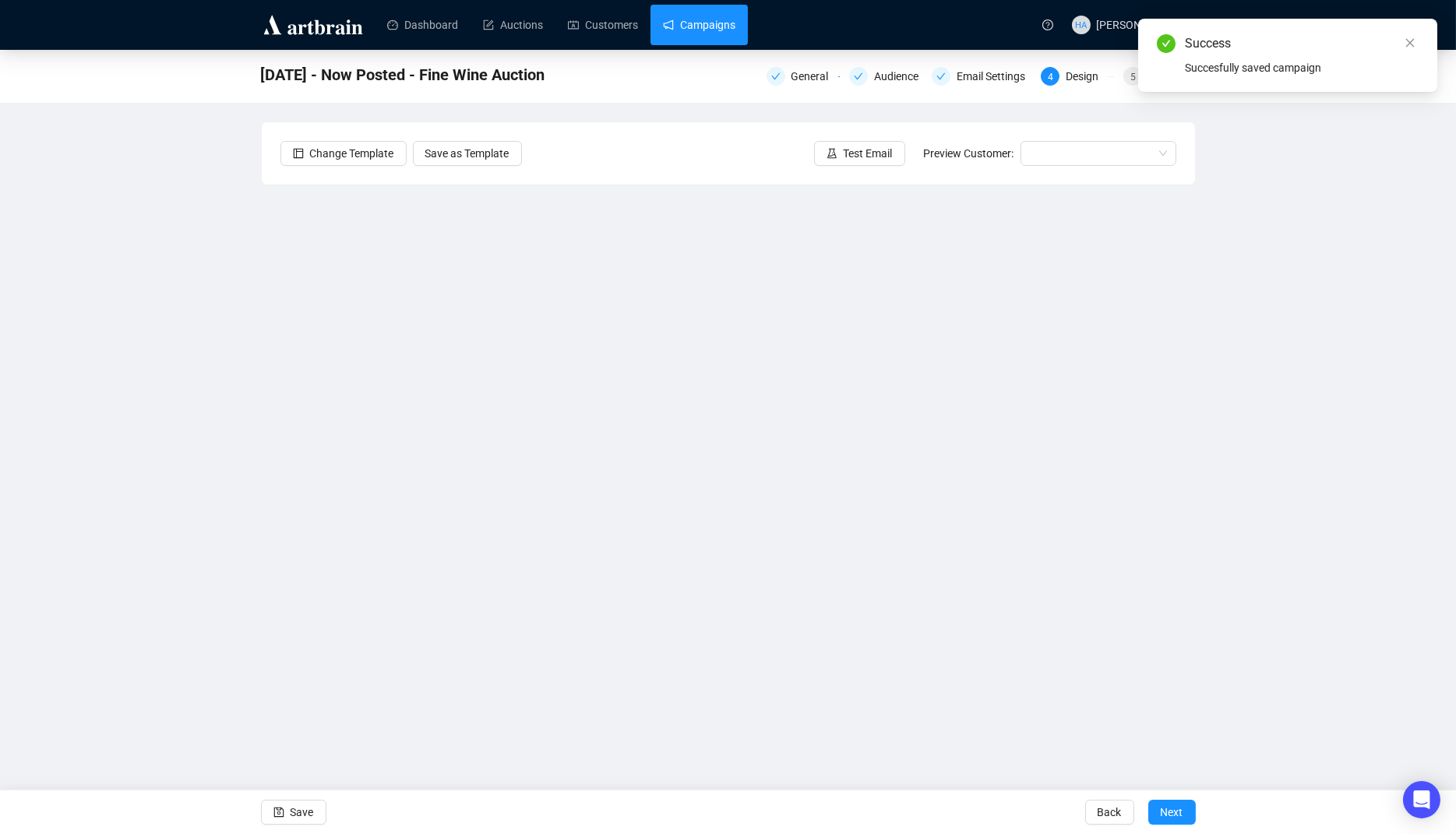
click at [721, 24] on link "Campaigns" at bounding box center [699, 24] width 72 height 40
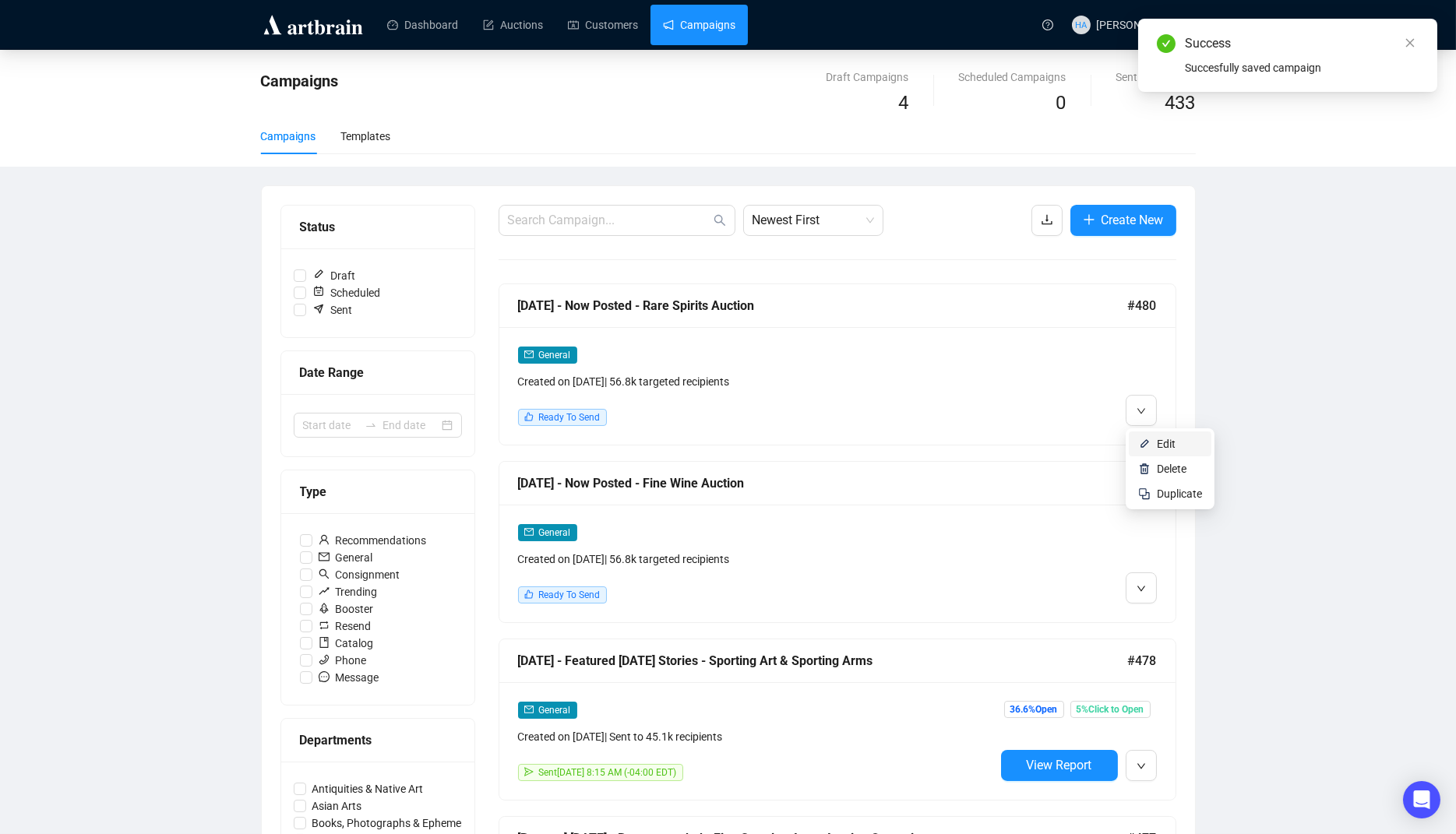
click at [1158, 442] on span "Edit" at bounding box center [1166, 443] width 19 height 13
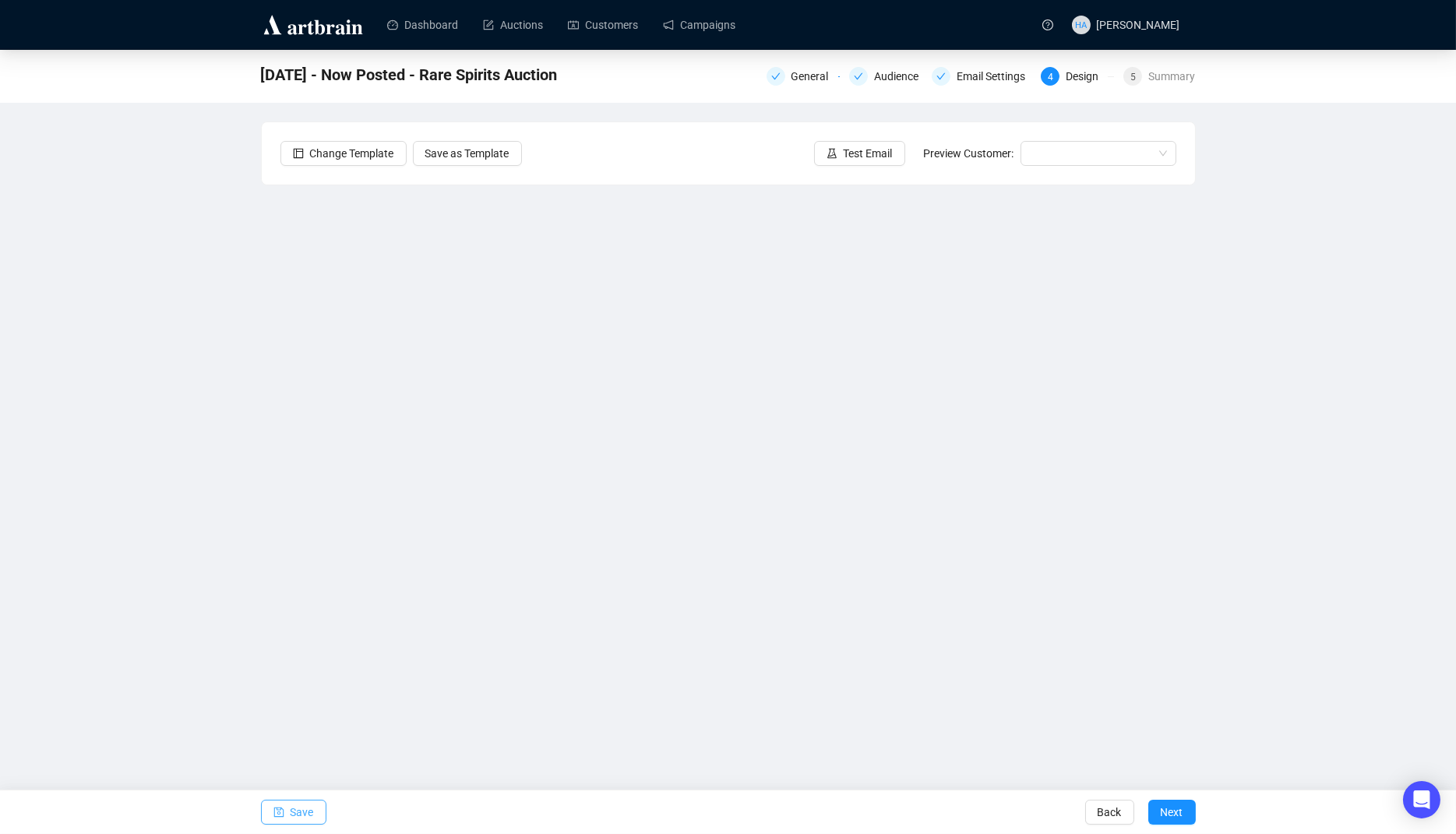
click at [305, 811] on span "Save" at bounding box center [303, 812] width 23 height 44
